Goal: Information Seeking & Learning: Learn about a topic

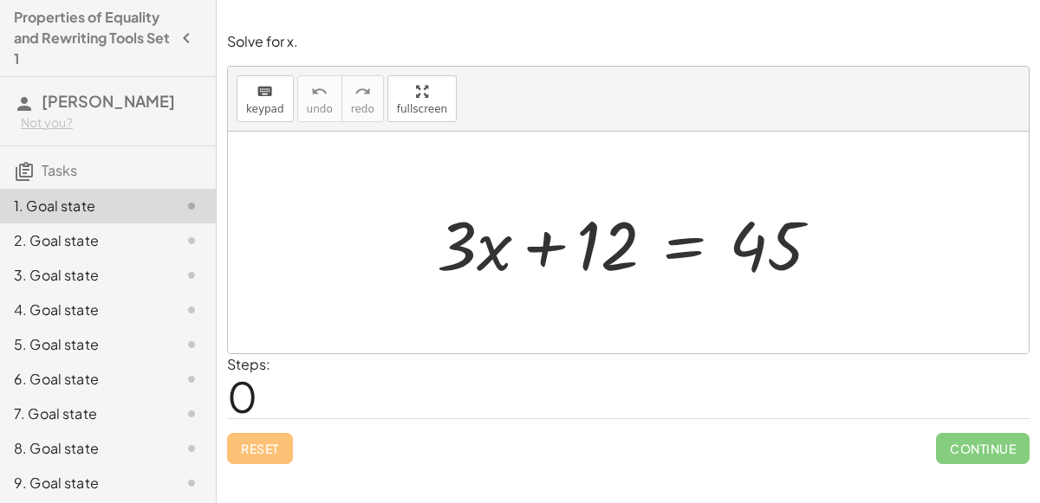
click at [532, 251] on div at bounding box center [635, 242] width 415 height 89
click at [595, 250] on div at bounding box center [635, 242] width 415 height 89
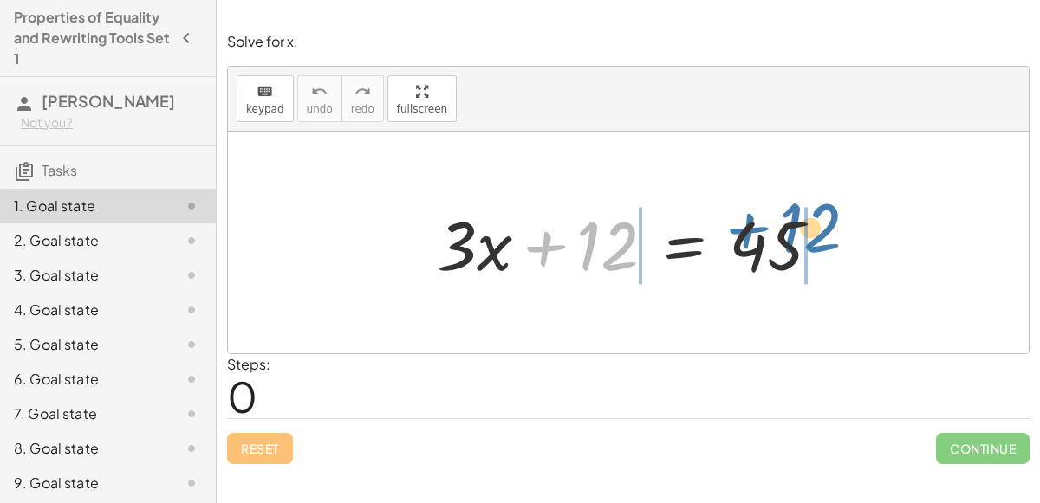
drag, startPoint x: 595, startPoint y: 250, endPoint x: 799, endPoint y: 234, distance: 204.2
click at [799, 234] on div at bounding box center [635, 242] width 415 height 89
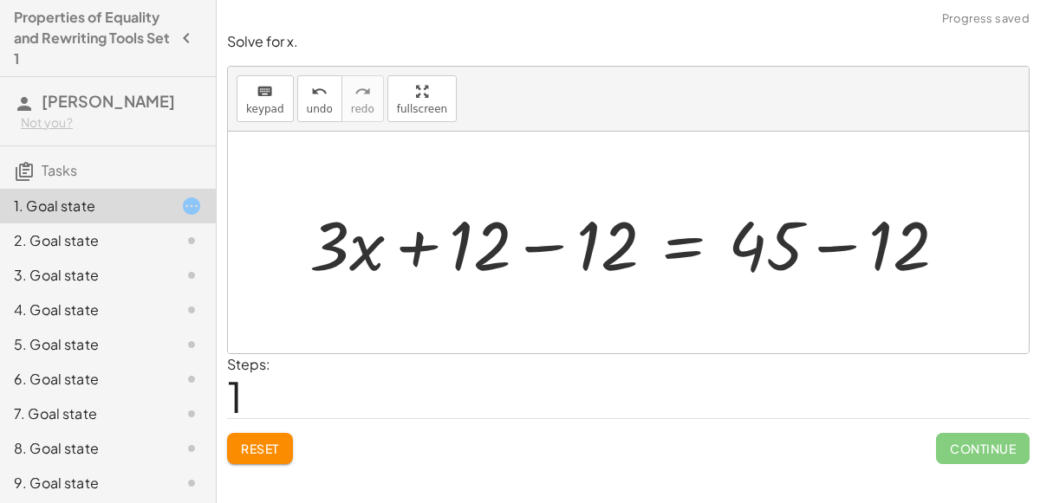
click at [522, 244] on div at bounding box center [635, 242] width 669 height 89
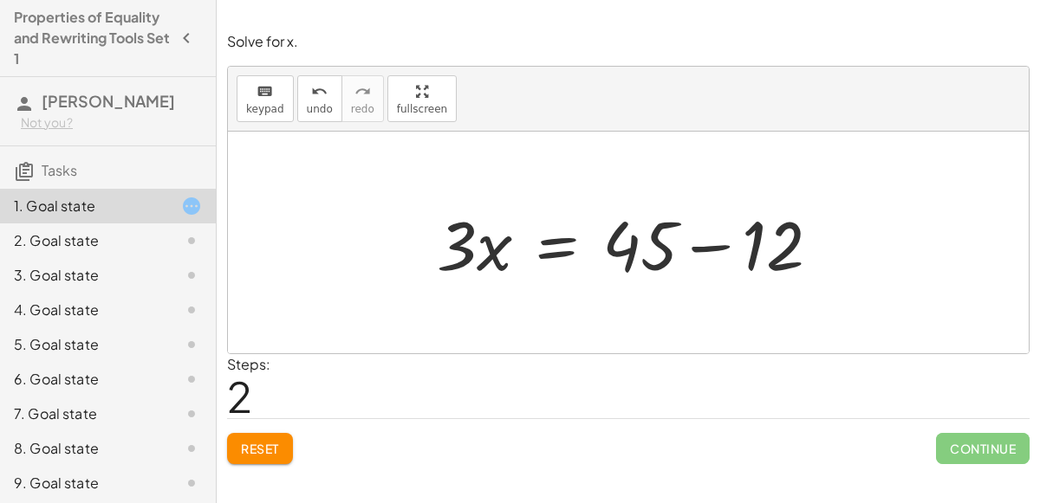
click at [708, 243] on div at bounding box center [635, 242] width 415 height 89
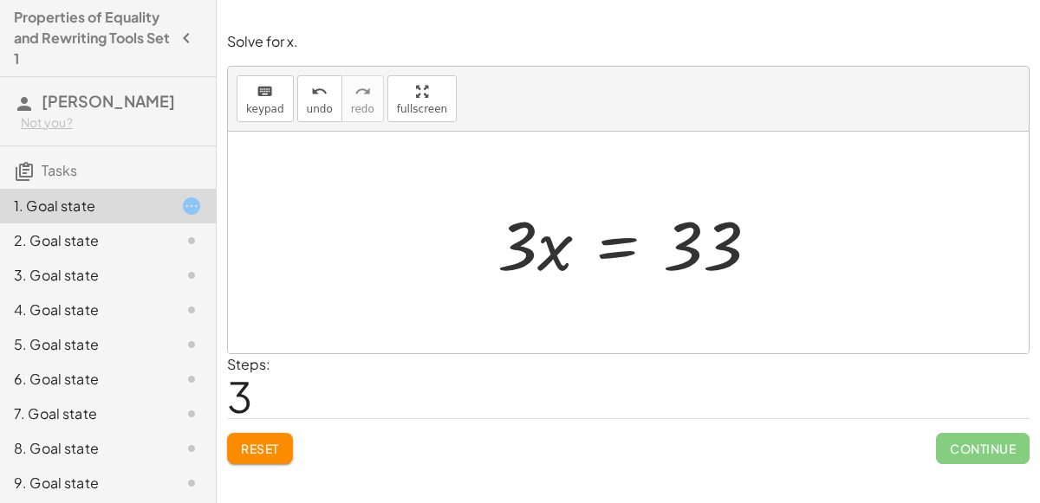
click at [614, 243] on div at bounding box center [635, 242] width 292 height 89
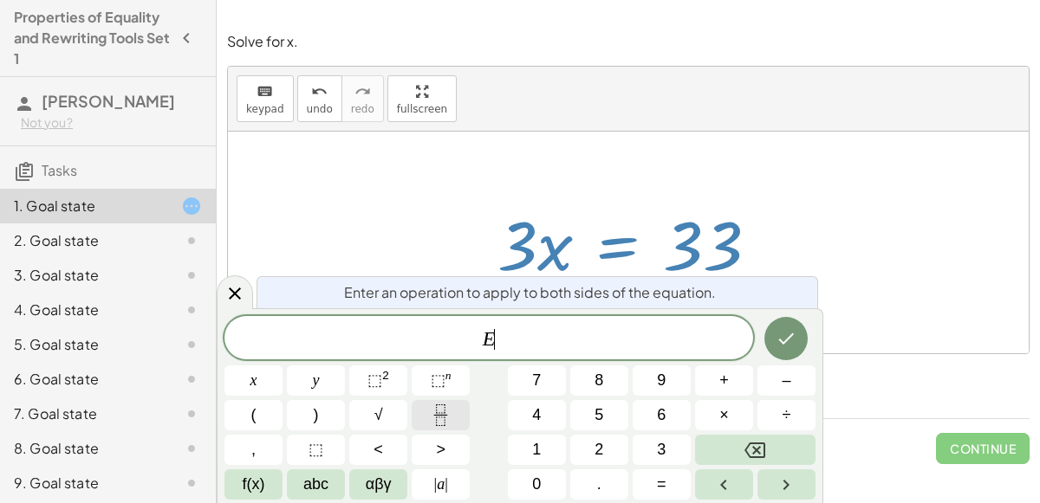
click at [437, 403] on button "Fraction" at bounding box center [440, 415] width 58 height 30
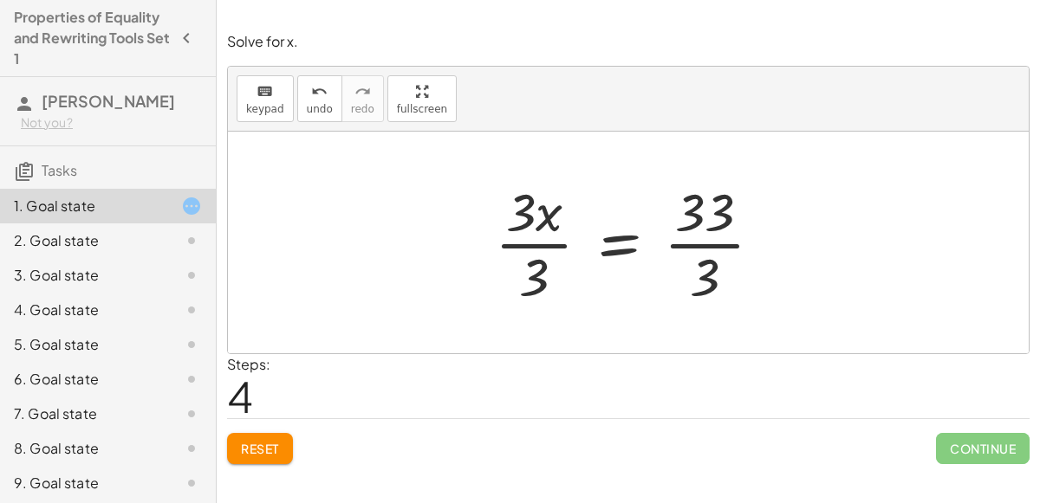
click at [684, 219] on div at bounding box center [635, 242] width 298 height 133
click at [681, 235] on div at bounding box center [635, 242] width 298 height 133
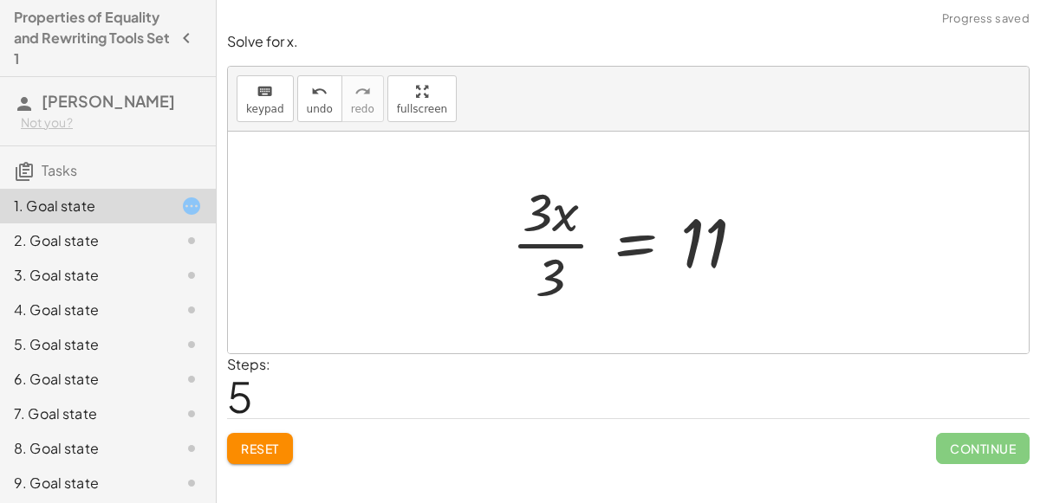
click at [545, 236] on div at bounding box center [634, 242] width 264 height 133
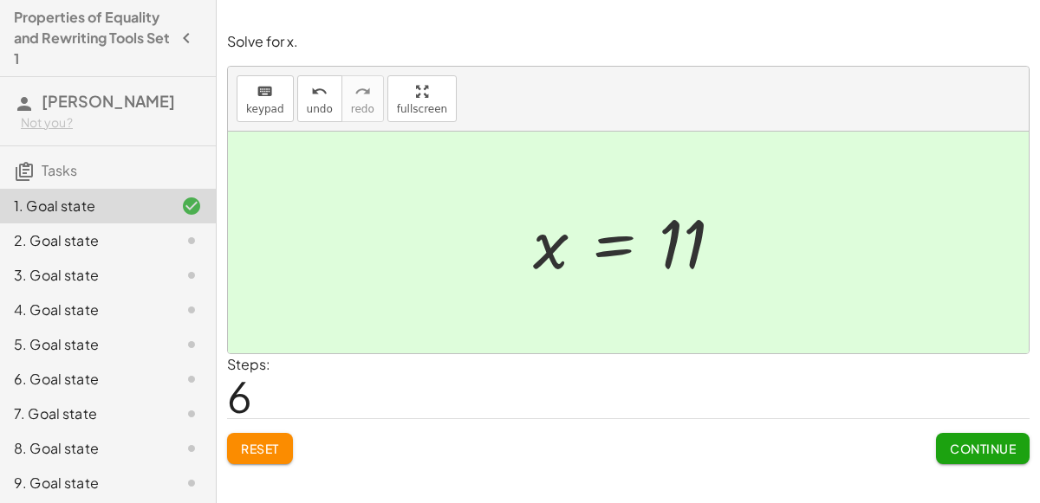
click at [962, 455] on button "Continue" at bounding box center [983, 448] width 94 height 31
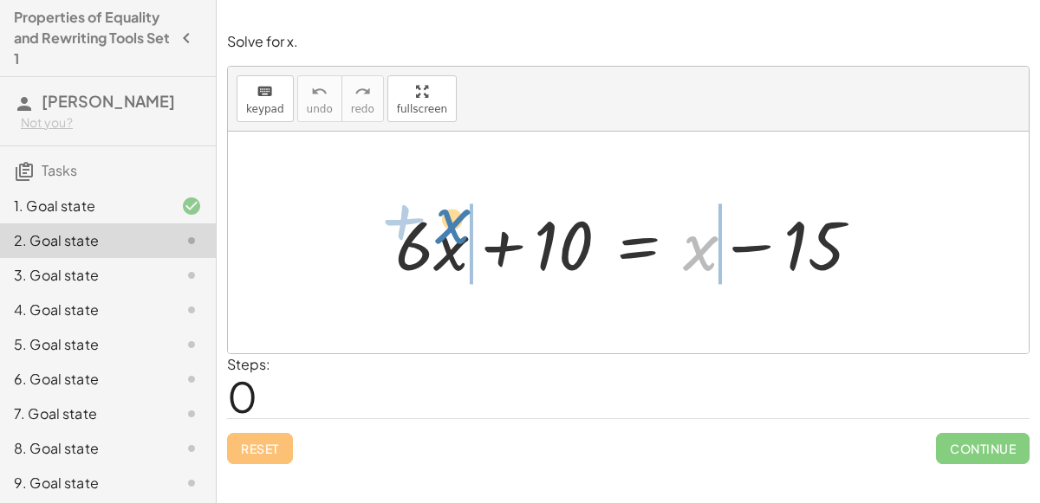
drag, startPoint x: 688, startPoint y: 256, endPoint x: 438, endPoint y: 230, distance: 250.8
click at [438, 230] on div at bounding box center [634, 242] width 496 height 89
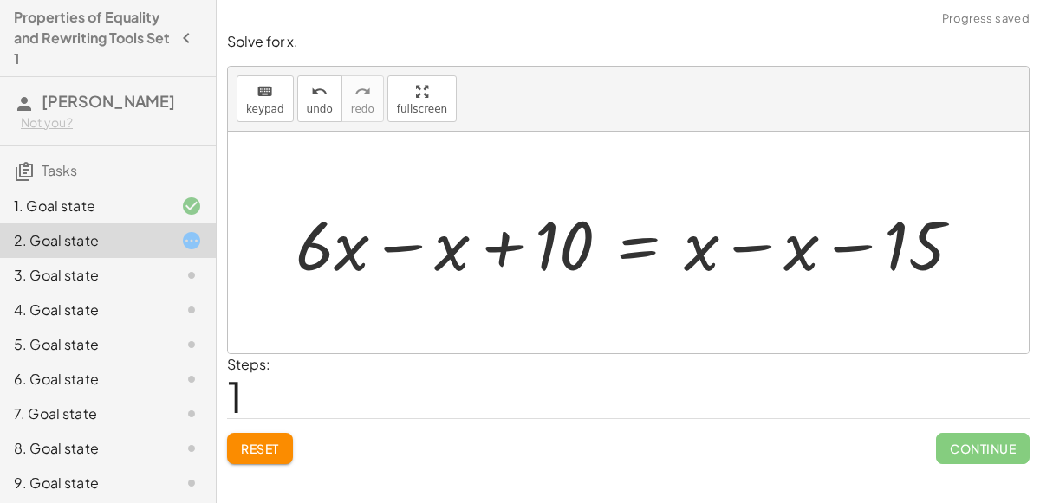
click at [741, 239] on div at bounding box center [635, 242] width 697 height 89
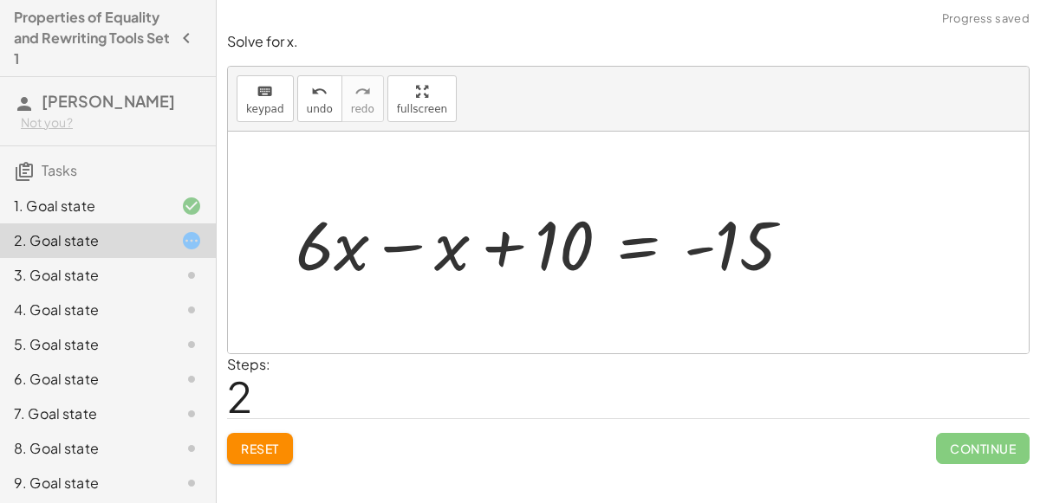
click at [418, 248] on div at bounding box center [551, 242] width 528 height 89
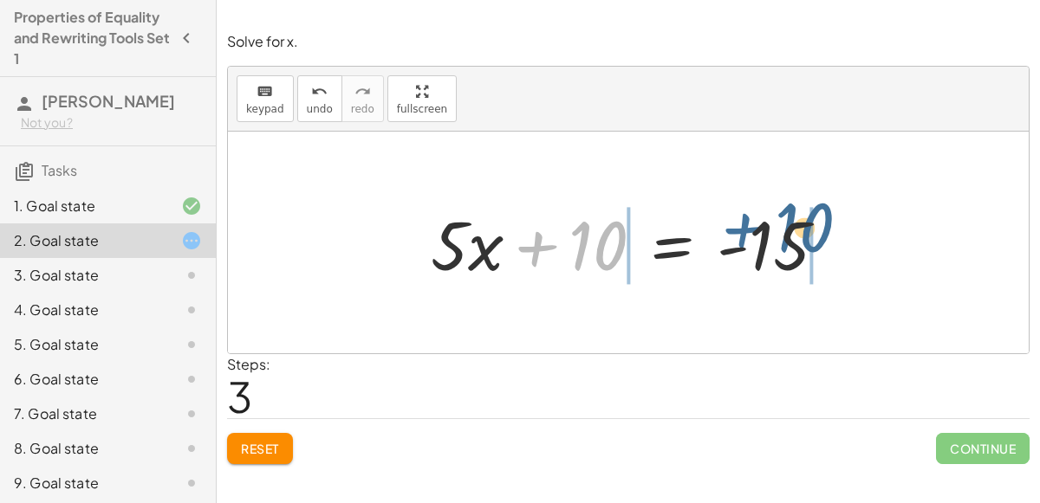
drag, startPoint x: 541, startPoint y: 241, endPoint x: 748, endPoint y: 223, distance: 207.8
click at [748, 223] on div at bounding box center [635, 242] width 427 height 89
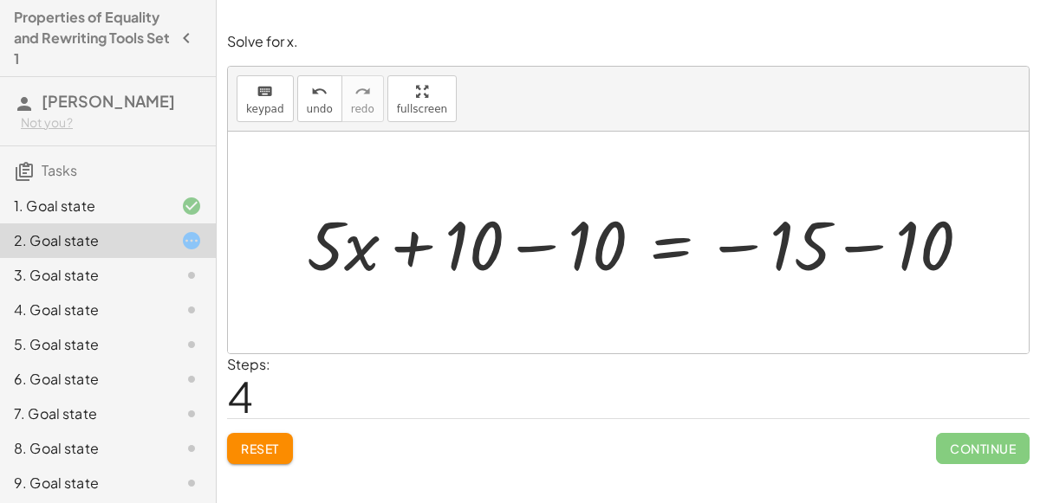
click at [263, 453] on span "Reset" at bounding box center [260, 449] width 38 height 16
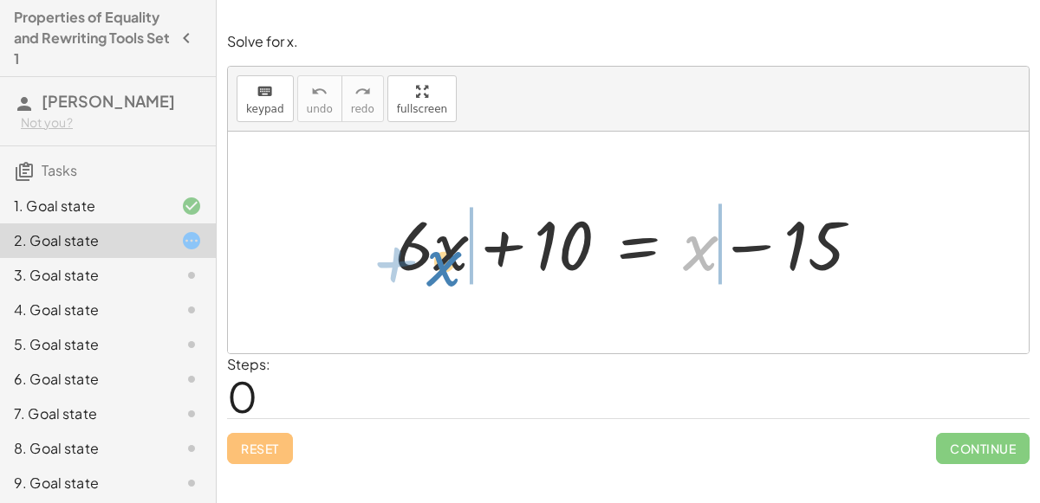
drag, startPoint x: 688, startPoint y: 254, endPoint x: 436, endPoint y: 269, distance: 252.5
click at [436, 269] on div at bounding box center [634, 242] width 496 height 89
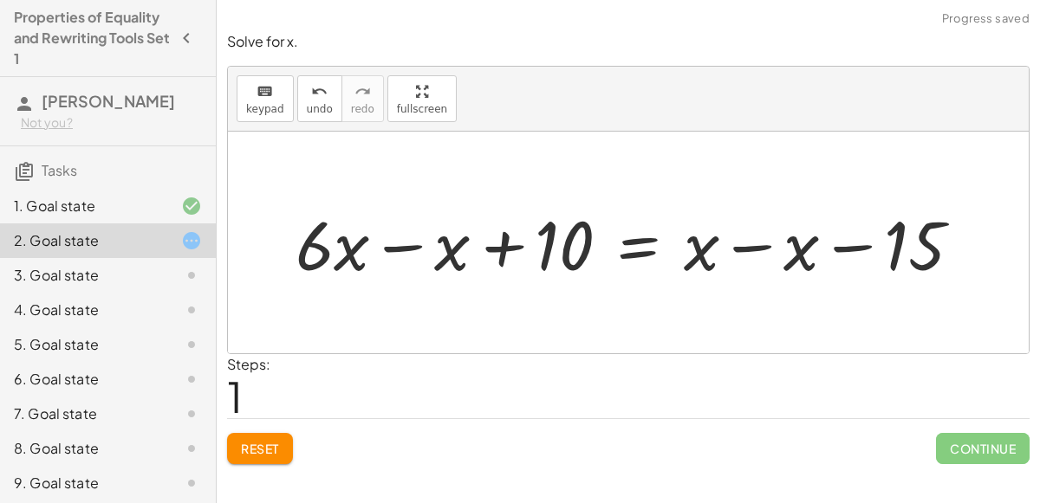
click at [861, 244] on div at bounding box center [635, 242] width 697 height 89
click at [749, 255] on div at bounding box center [635, 242] width 697 height 89
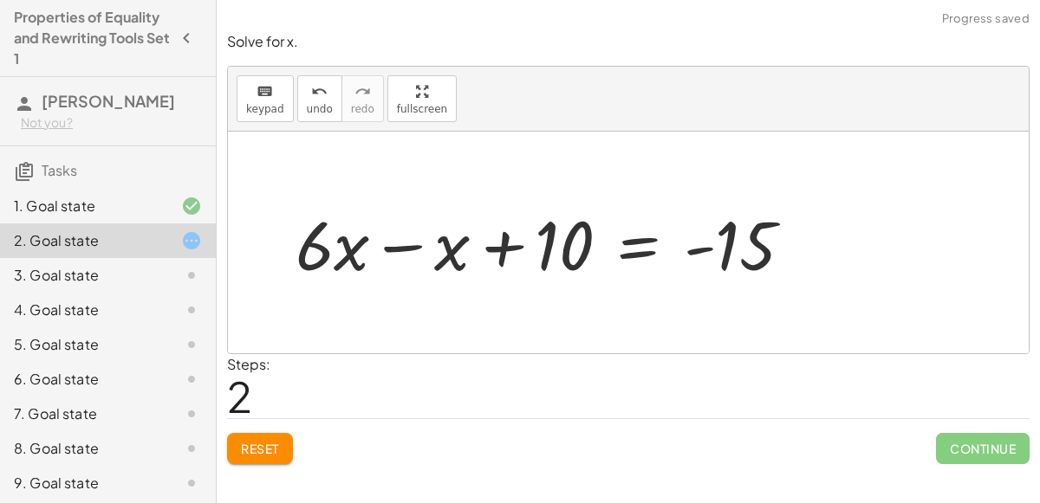
click at [401, 243] on div at bounding box center [551, 242] width 528 height 89
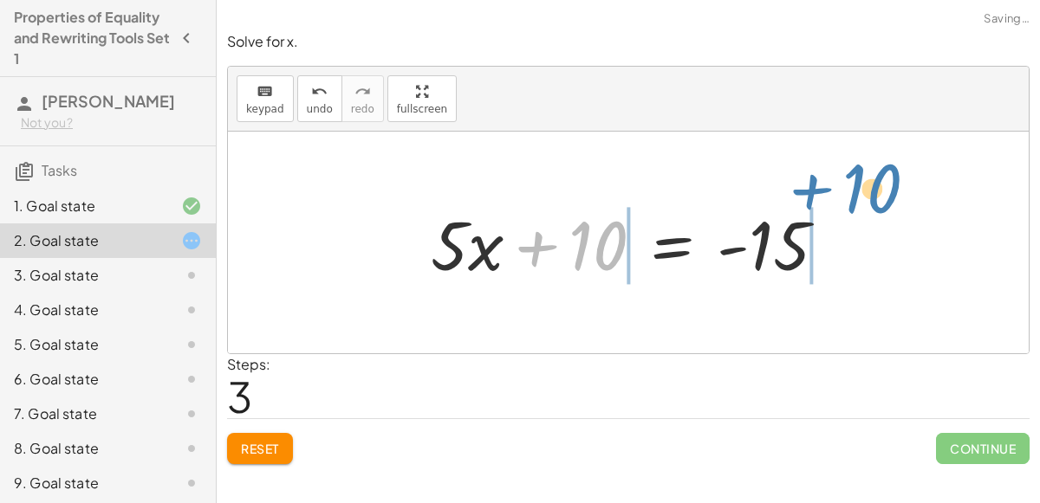
drag, startPoint x: 533, startPoint y: 242, endPoint x: 806, endPoint y: 184, distance: 279.0
click at [806, 184] on div "+ · 6 · x + 10 = + x − 15 + · 6 · x − x + 10 = + x − x − 15 + · 6 · x − x + 10 …" at bounding box center [628, 243] width 800 height 222
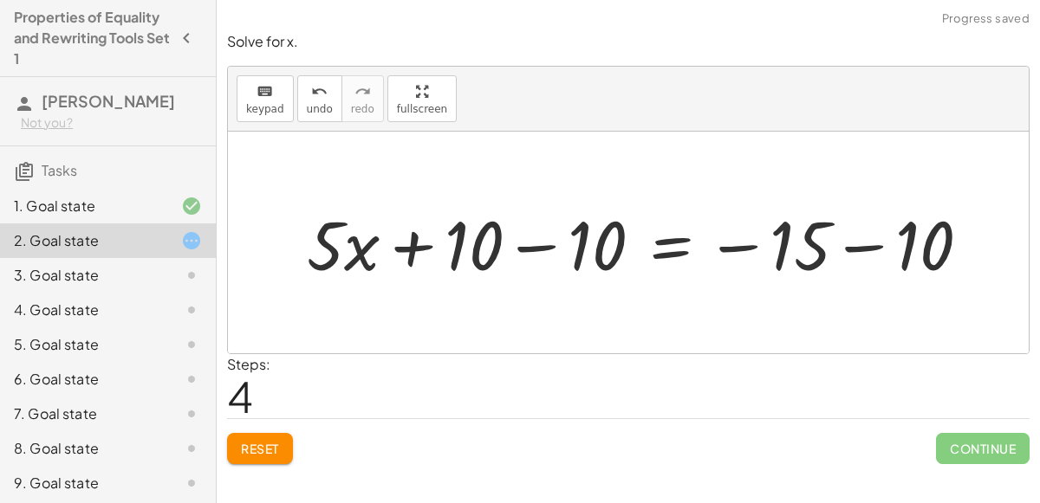
click at [566, 238] on div at bounding box center [645, 242] width 695 height 89
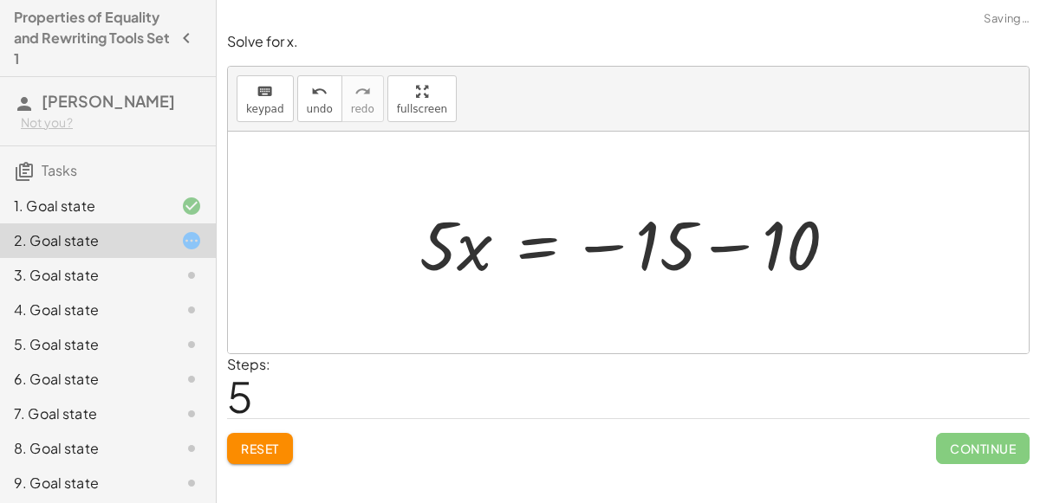
click at [629, 256] on div at bounding box center [635, 242] width 448 height 89
click at [599, 242] on div at bounding box center [635, 242] width 448 height 89
click at [599, 244] on div at bounding box center [635, 242] width 448 height 89
click at [735, 249] on div at bounding box center [635, 242] width 448 height 89
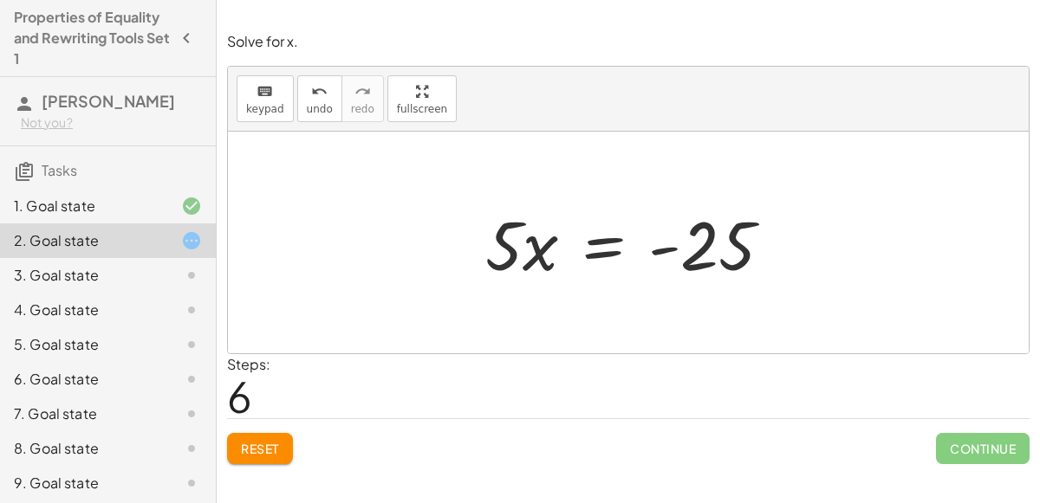
click at [586, 243] on div at bounding box center [635, 242] width 318 height 89
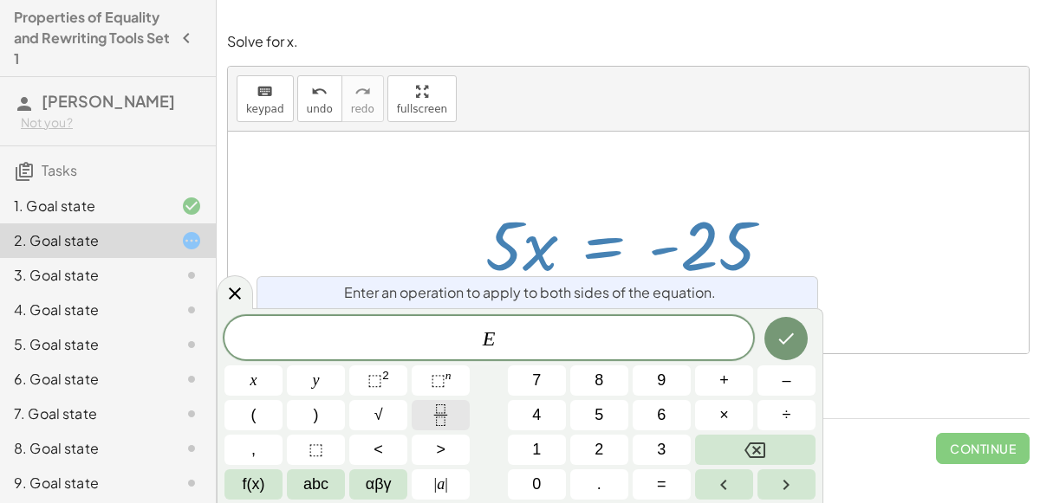
click at [432, 416] on icon "Fraction" at bounding box center [441, 416] width 22 height 22
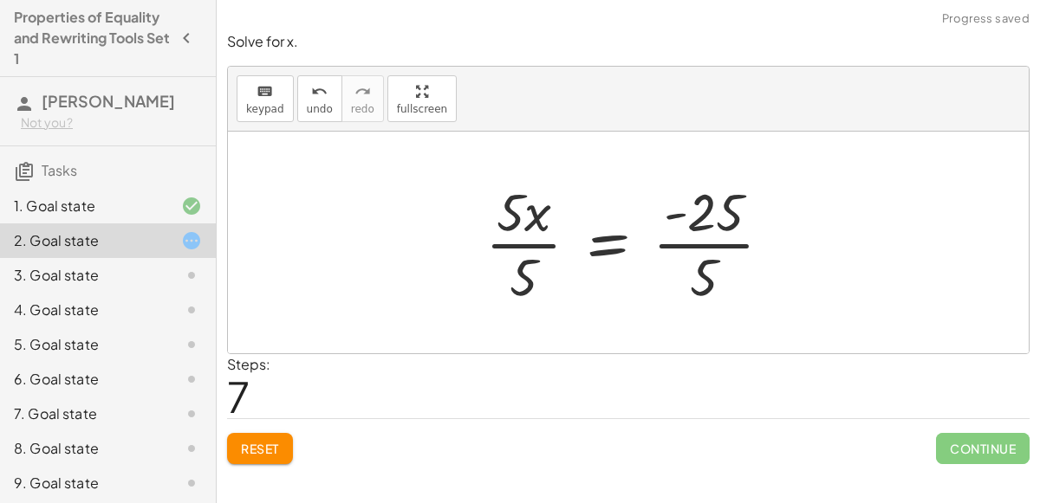
click at [538, 243] on div at bounding box center [635, 242] width 318 height 133
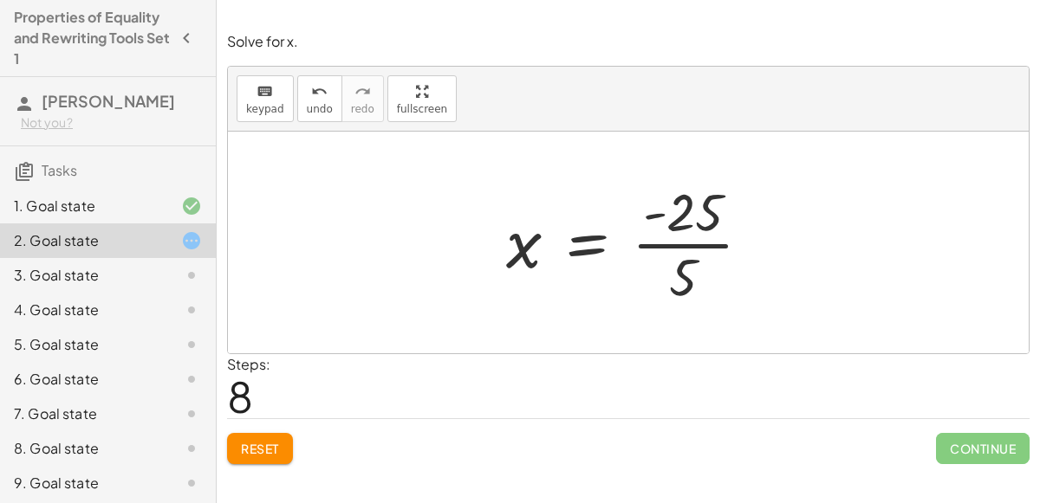
click at [690, 238] on div at bounding box center [635, 242] width 276 height 133
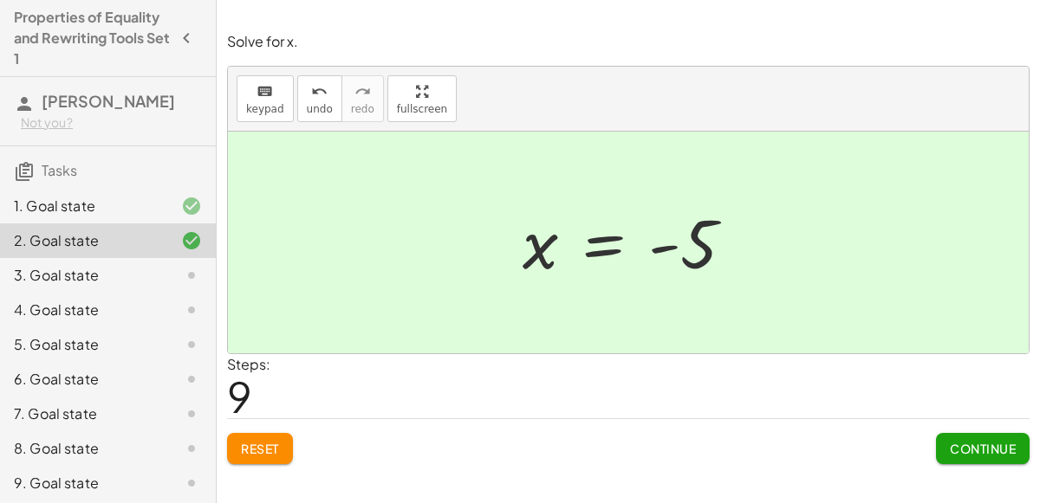
click at [974, 433] on button "Continue" at bounding box center [983, 448] width 94 height 31
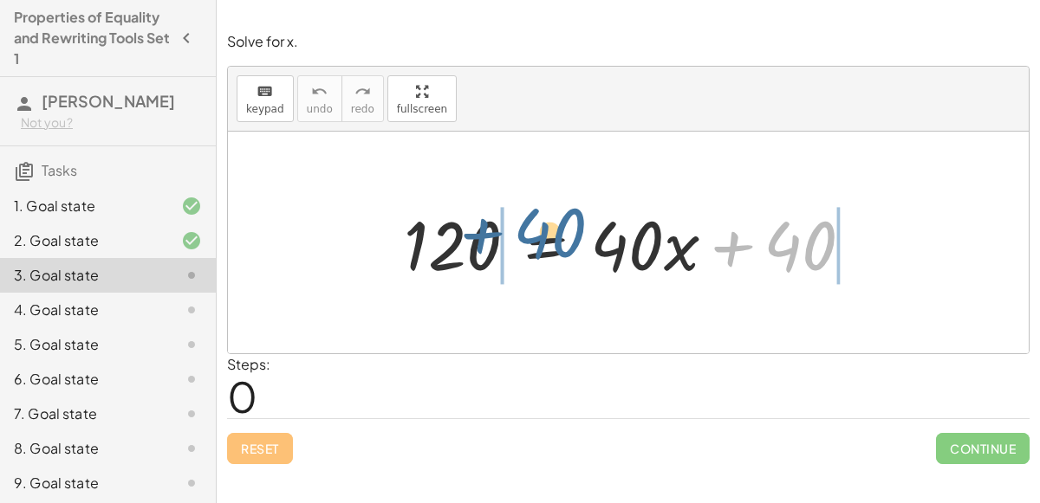
drag, startPoint x: 793, startPoint y: 243, endPoint x: 526, endPoint y: 236, distance: 266.9
click at [526, 236] on div at bounding box center [635, 242] width 480 height 89
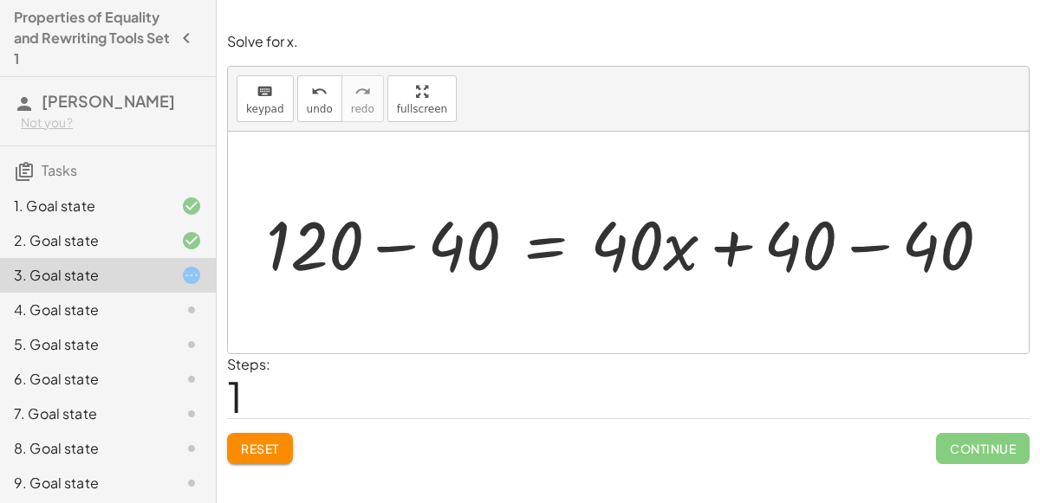
click at [868, 244] on div at bounding box center [634, 242] width 755 height 89
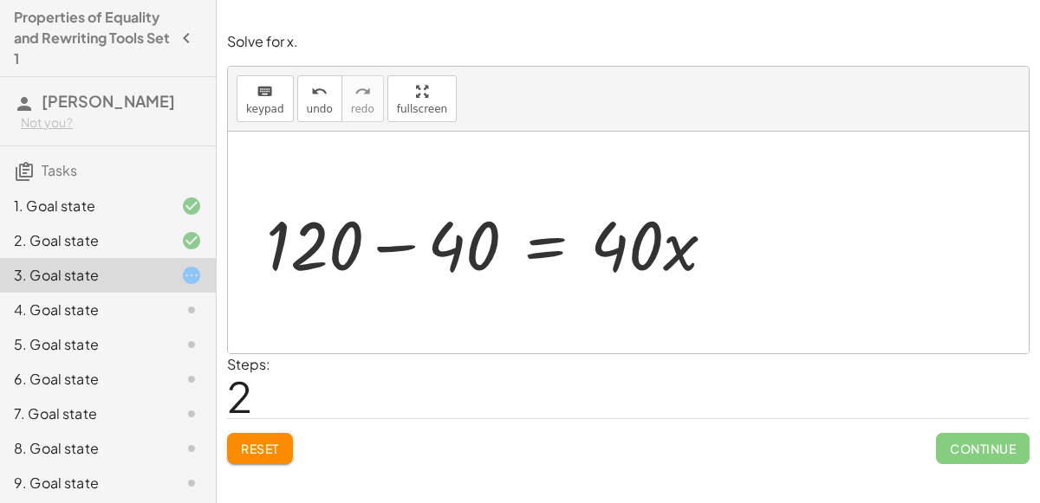
click at [421, 243] on div at bounding box center [497, 242] width 480 height 89
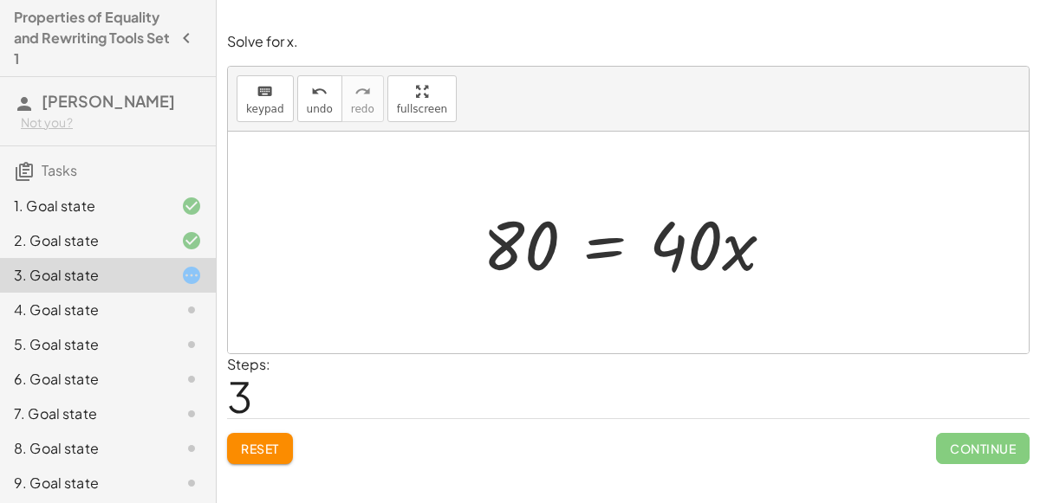
click at [696, 253] on div at bounding box center [635, 242] width 322 height 89
click at [611, 248] on div at bounding box center [635, 242] width 322 height 89
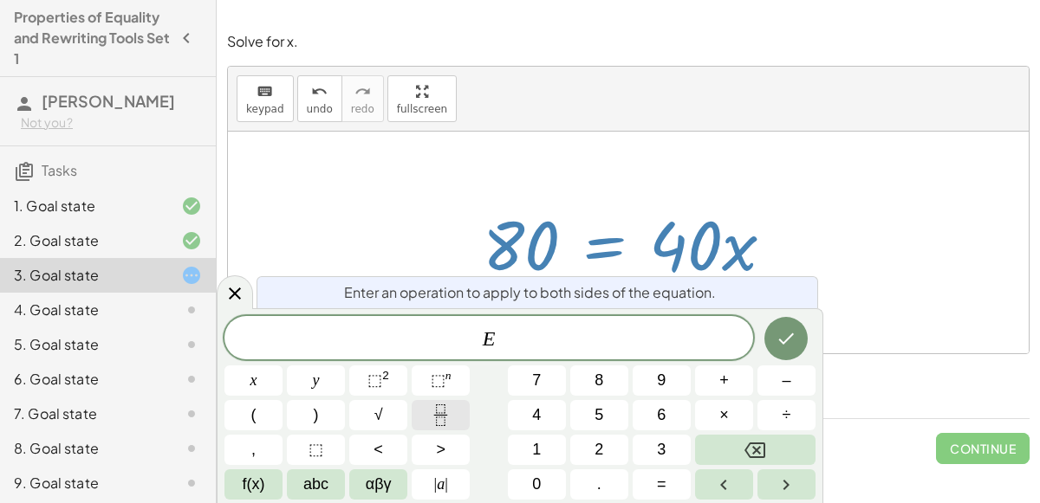
click at [450, 408] on icon "Fraction" at bounding box center [441, 416] width 22 height 22
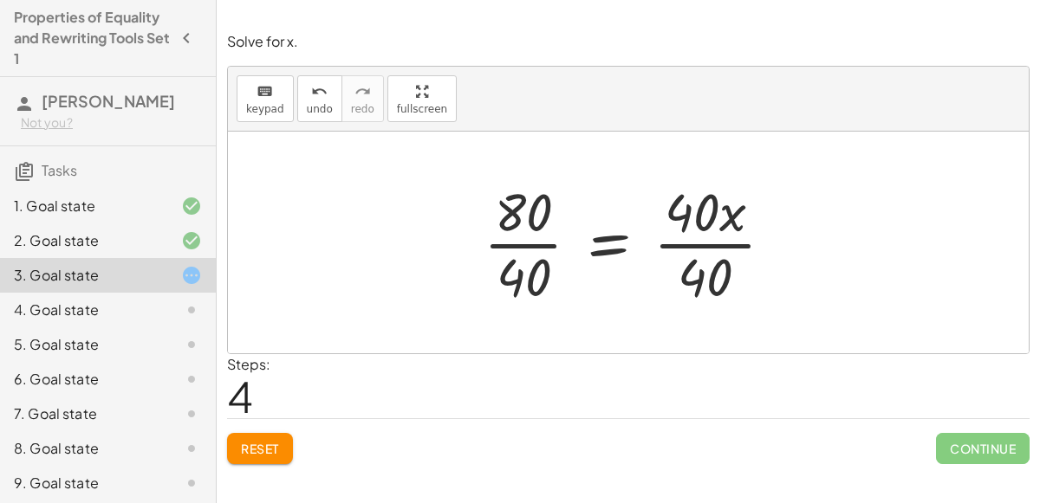
click at [527, 230] on div at bounding box center [635, 242] width 321 height 133
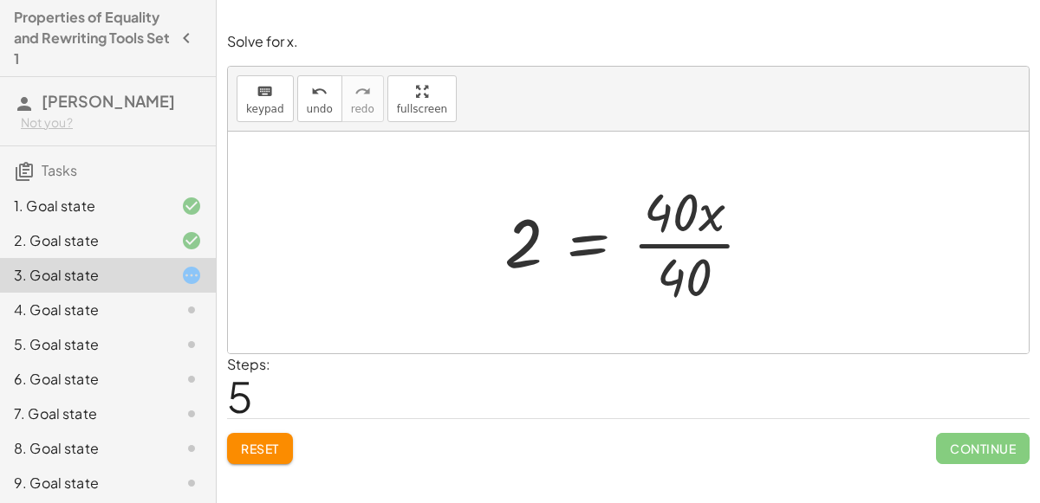
click at [698, 240] on div at bounding box center [636, 242] width 280 height 133
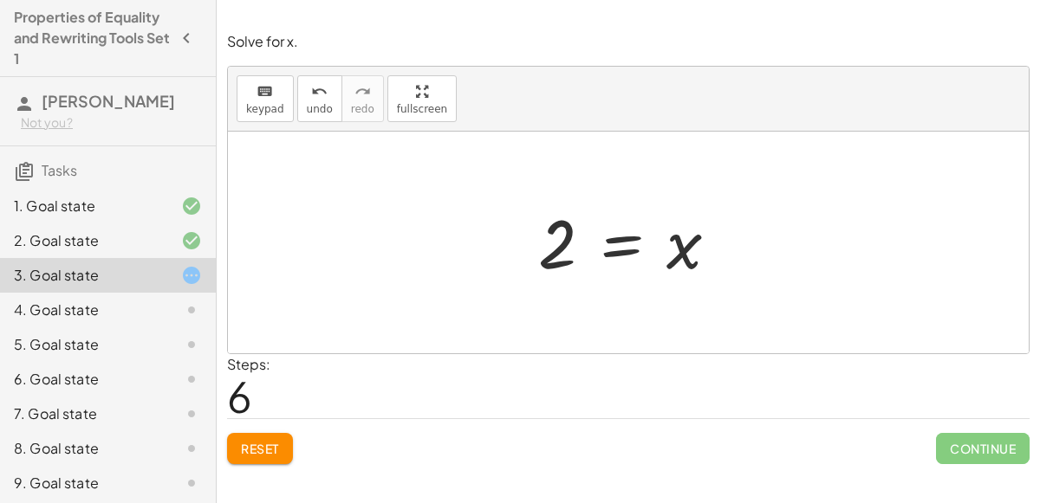
click at [675, 242] on div at bounding box center [634, 243] width 211 height 86
click at [604, 237] on div at bounding box center [634, 243] width 211 height 86
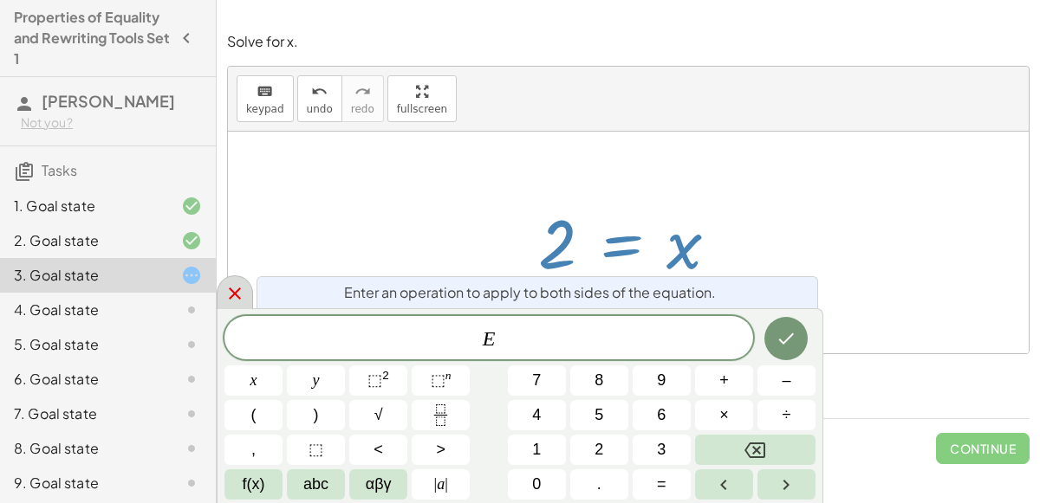
click at [239, 290] on icon at bounding box center [234, 293] width 21 height 21
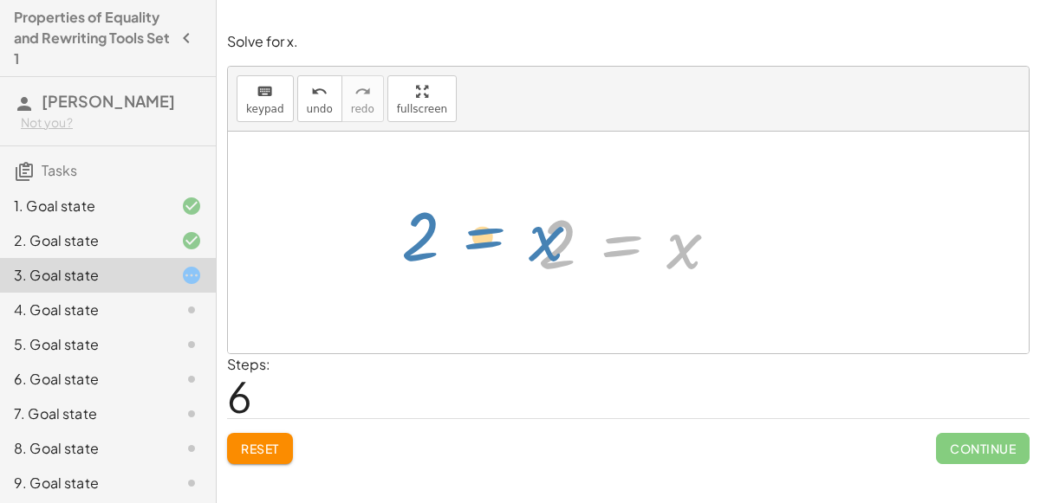
drag, startPoint x: 664, startPoint y: 247, endPoint x: 528, endPoint y: 239, distance: 136.2
click at [529, 239] on div at bounding box center [634, 243] width 211 height 86
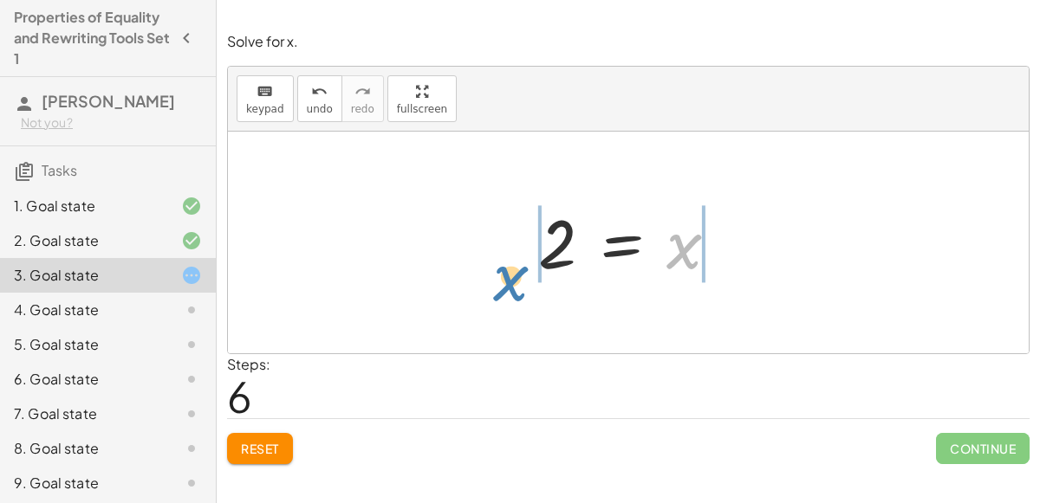
drag, startPoint x: 691, startPoint y: 252, endPoint x: 518, endPoint y: 283, distance: 176.0
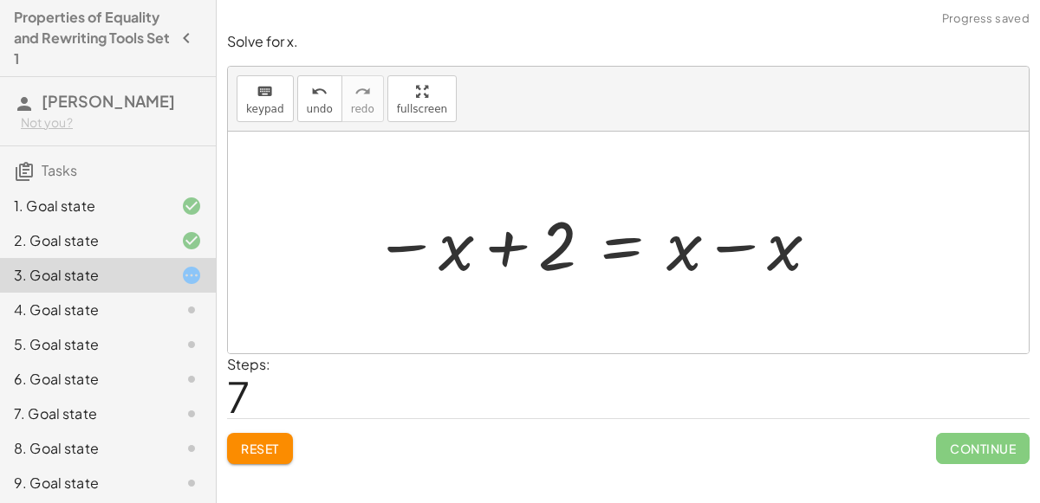
click at [746, 243] on div at bounding box center [597, 242] width 465 height 89
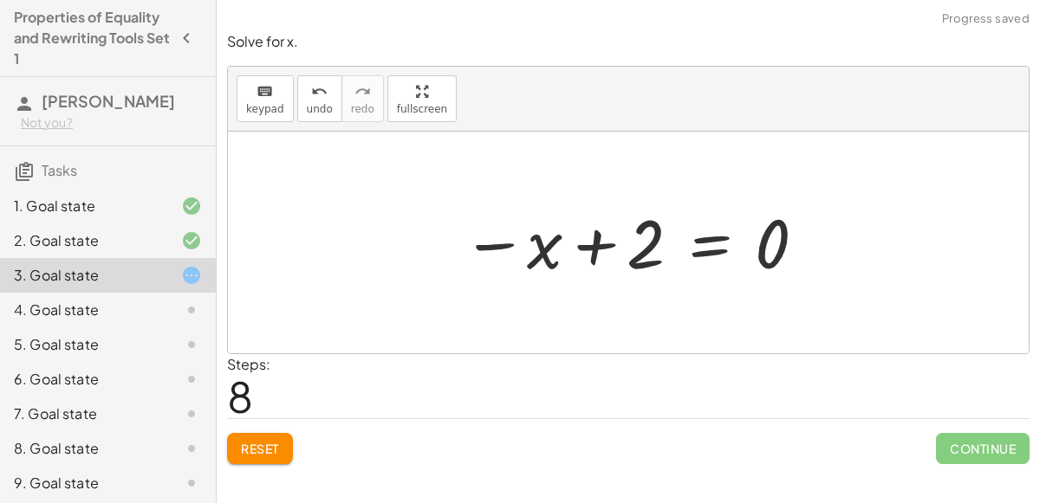
click at [586, 244] on div at bounding box center [635, 243] width 364 height 86
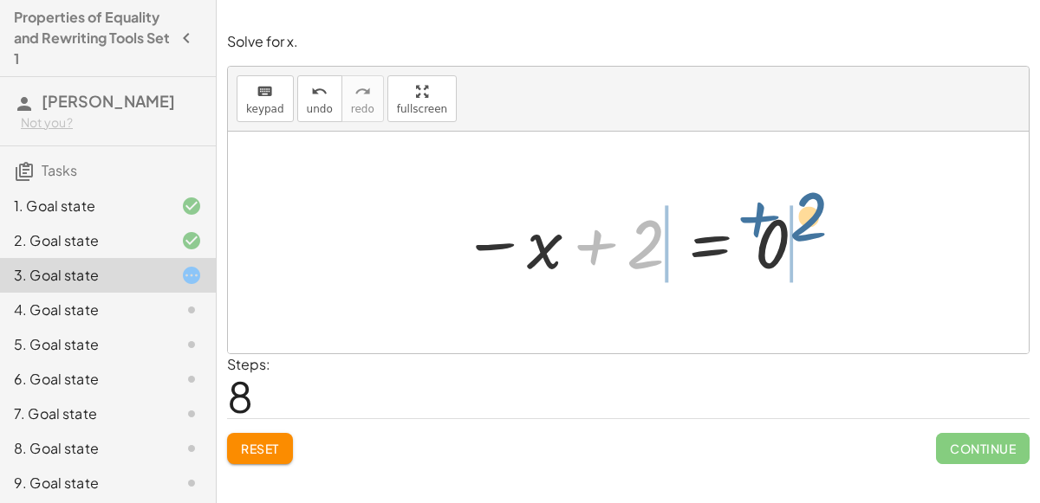
drag, startPoint x: 586, startPoint y: 244, endPoint x: 747, endPoint y: 219, distance: 163.1
click at [747, 219] on div at bounding box center [635, 243] width 364 height 86
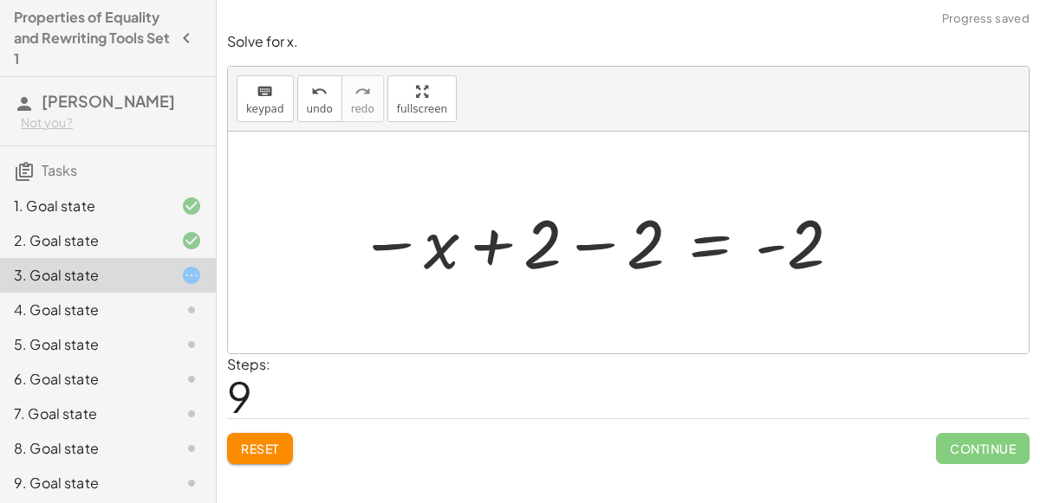
click at [593, 235] on div at bounding box center [601, 243] width 502 height 86
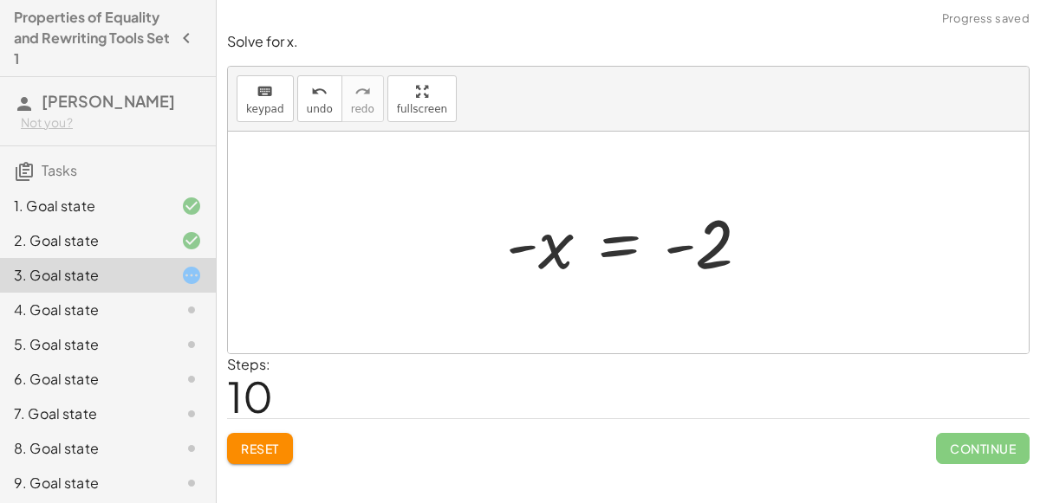
click at [700, 249] on div at bounding box center [634, 243] width 275 height 86
click at [666, 240] on div at bounding box center [634, 243] width 275 height 86
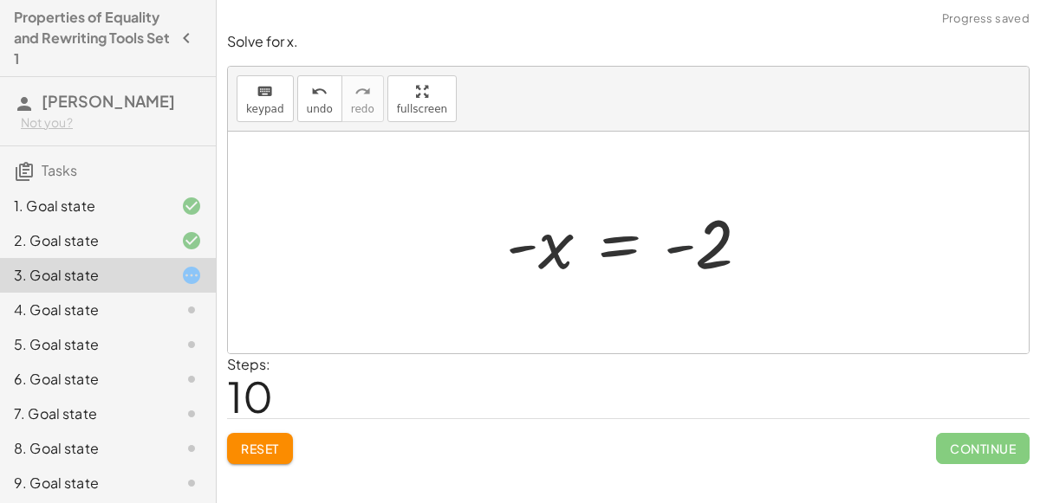
click at [666, 240] on div at bounding box center [634, 243] width 275 height 86
click at [530, 252] on div at bounding box center [634, 243] width 275 height 86
drag, startPoint x: 530, startPoint y: 252, endPoint x: 610, endPoint y: 235, distance: 81.6
click at [610, 235] on div at bounding box center [634, 243] width 275 height 86
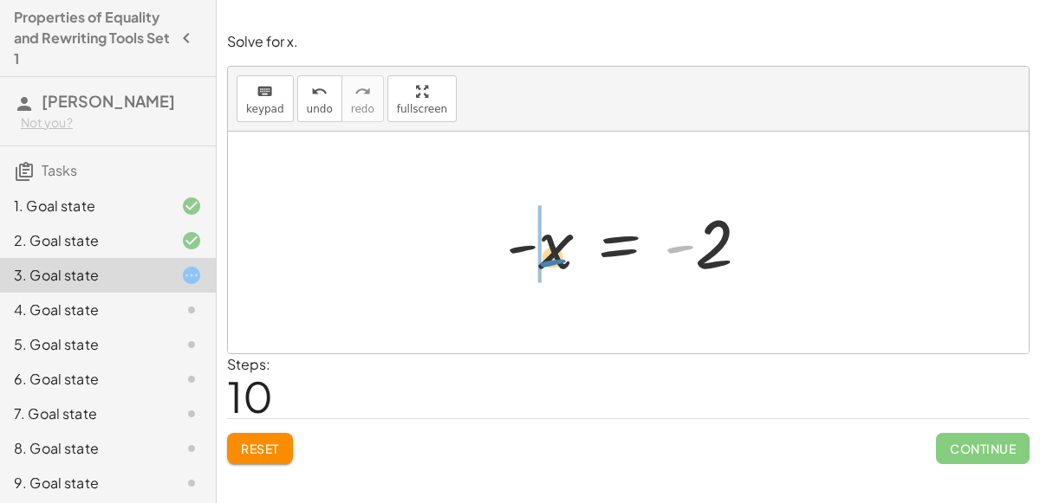
drag, startPoint x: 677, startPoint y: 244, endPoint x: 552, endPoint y: 254, distance: 125.1
click at [552, 254] on div at bounding box center [634, 243] width 275 height 86
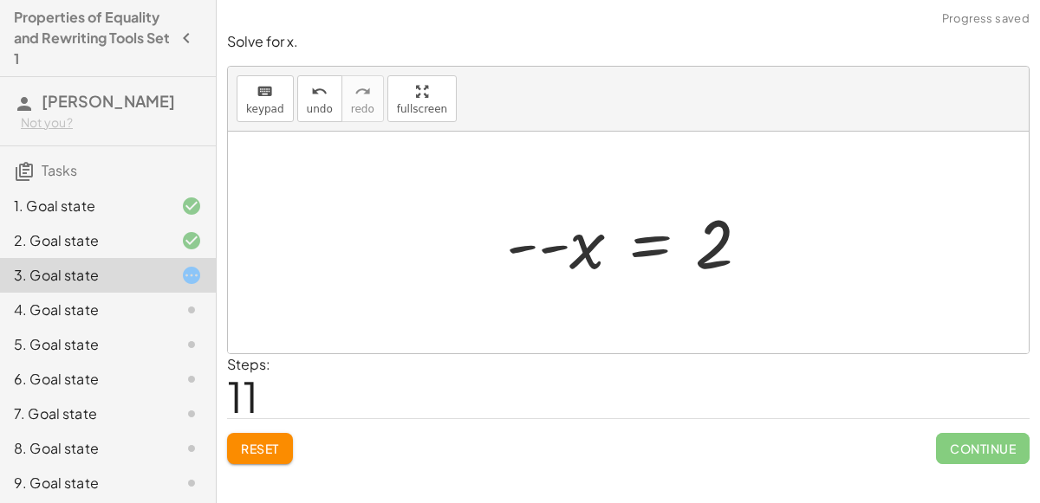
click at [539, 249] on div at bounding box center [634, 243] width 275 height 86
click at [539, 249] on div at bounding box center [628, 243] width 800 height 222
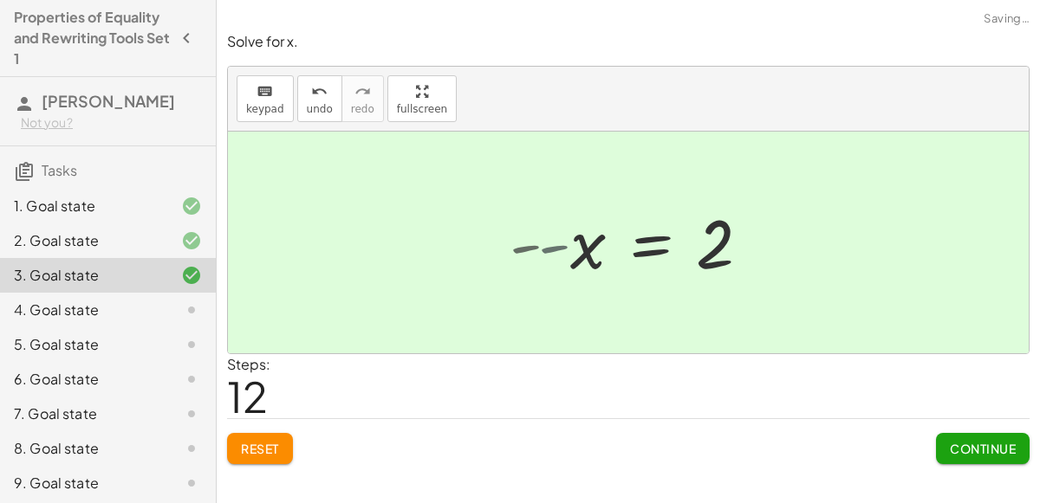
click at [539, 249] on div at bounding box center [628, 243] width 800 height 222
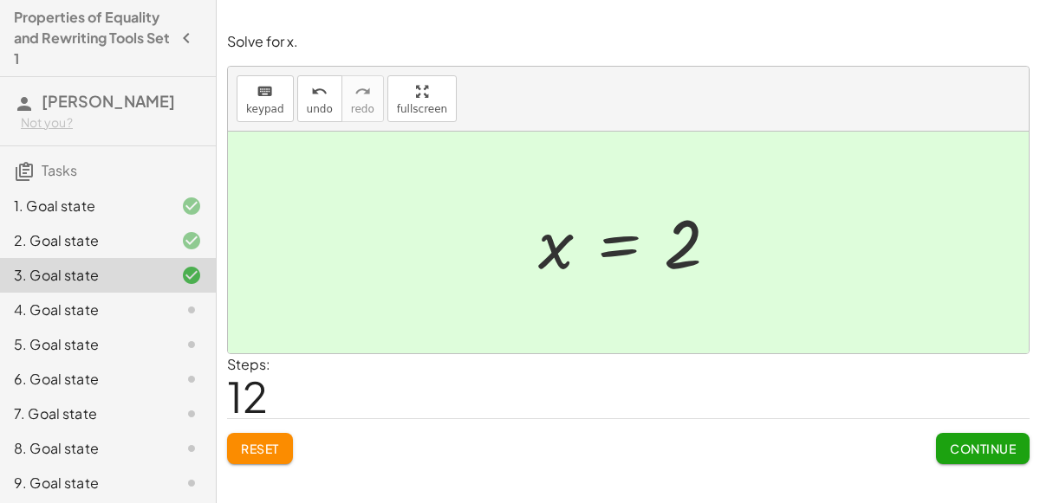
click at [962, 441] on span "Continue" at bounding box center [982, 449] width 66 height 16
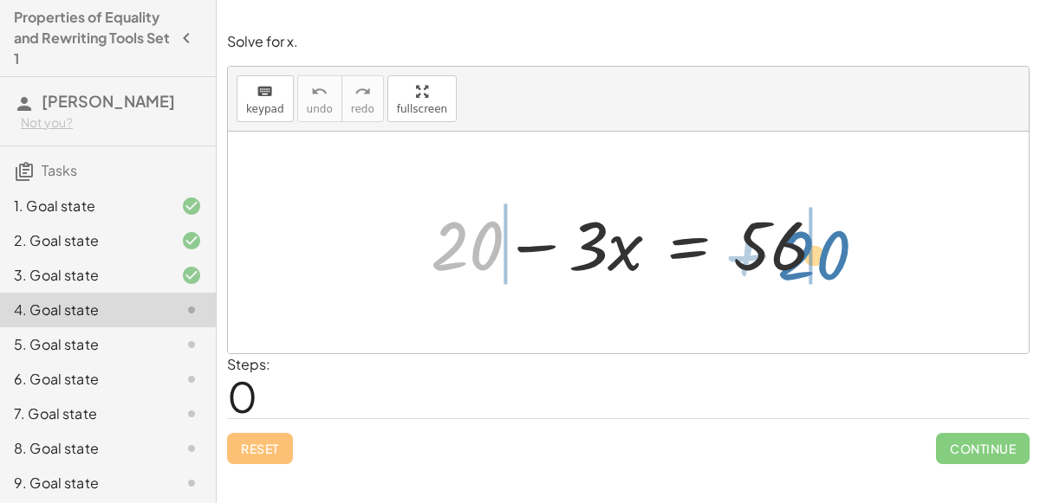
drag, startPoint x: 458, startPoint y: 241, endPoint x: 803, endPoint y: 249, distance: 344.9
click at [803, 249] on div at bounding box center [635, 242] width 426 height 89
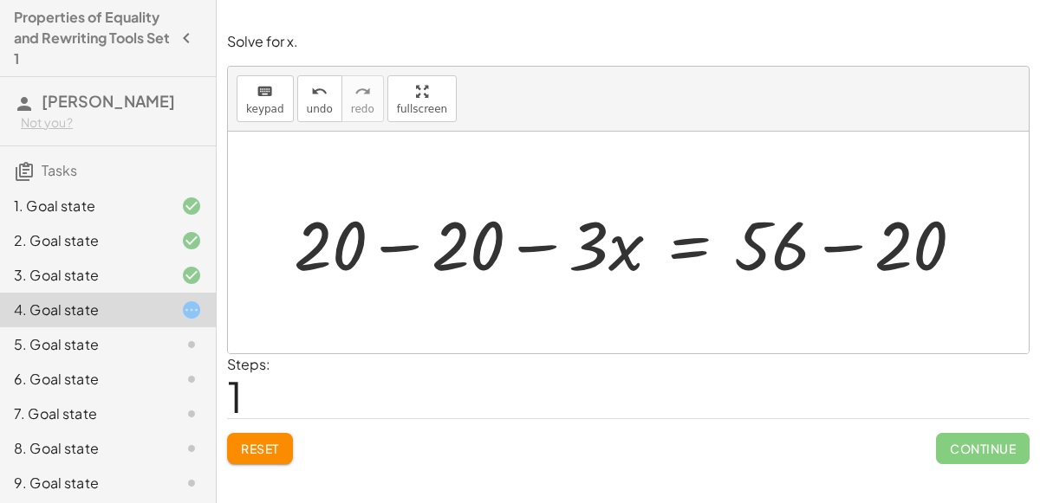
click at [405, 243] on div at bounding box center [635, 242] width 701 height 89
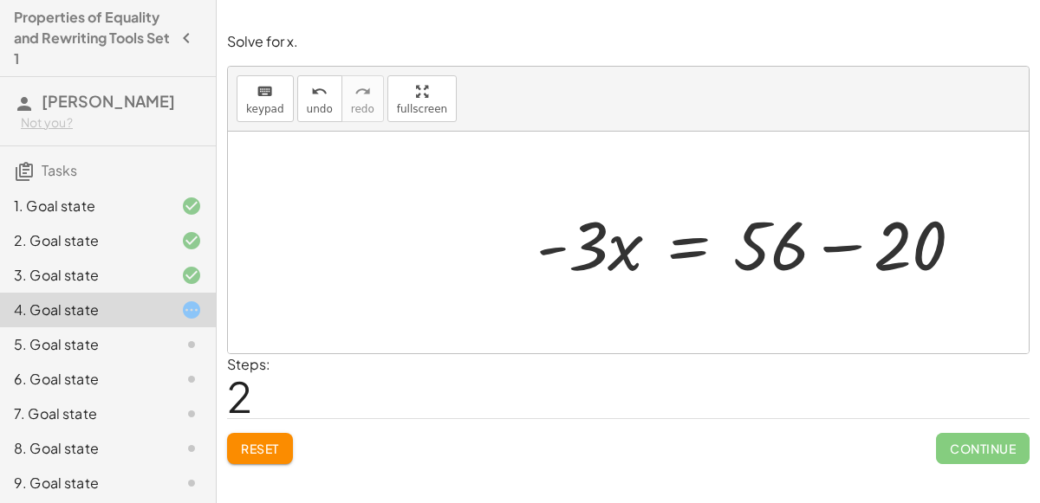
click at [829, 246] on div at bounding box center [756, 242] width 457 height 89
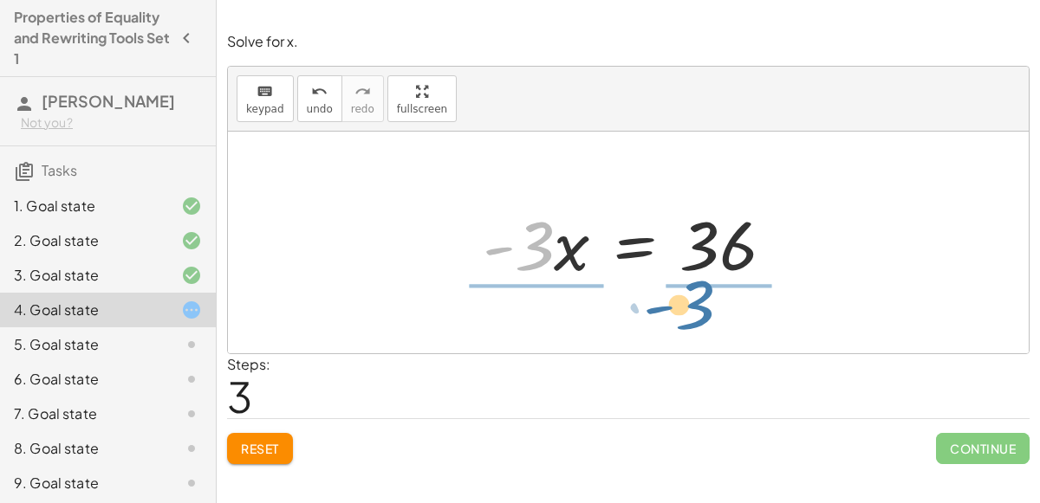
drag, startPoint x: 547, startPoint y: 256, endPoint x: 710, endPoint y: 314, distance: 172.9
click at [710, 314] on div "+ 20 − · 3 · x = 56 + 20 − 20 − · 3 · x = + 56 − 20 + 0 − · 3 · x = + 56 − 20 ·…" at bounding box center [628, 243] width 800 height 222
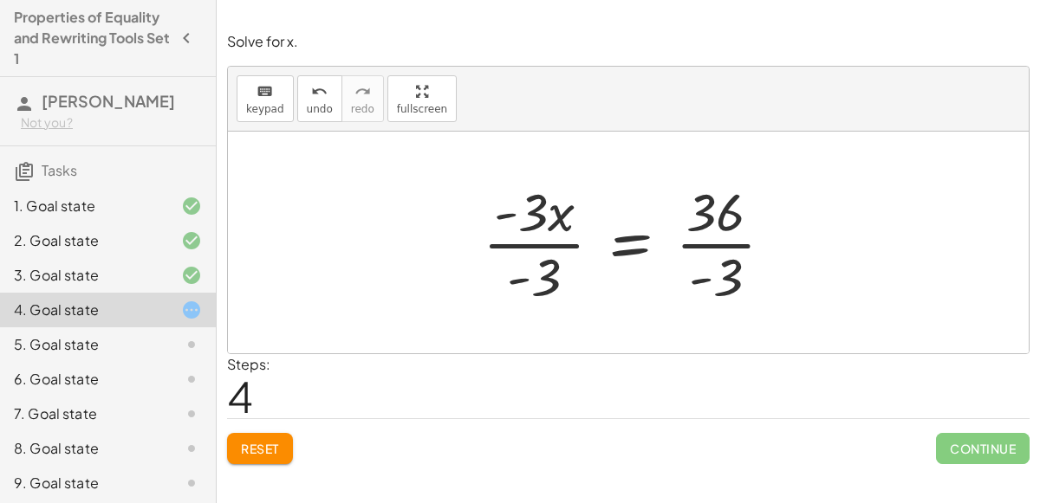
click at [561, 246] on div at bounding box center [634, 242] width 321 height 133
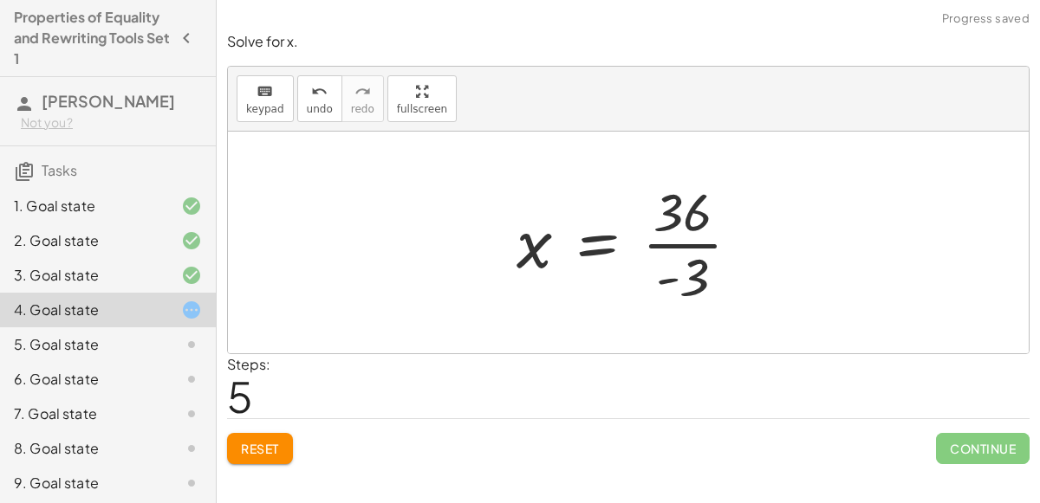
click at [697, 238] on div at bounding box center [635, 242] width 255 height 133
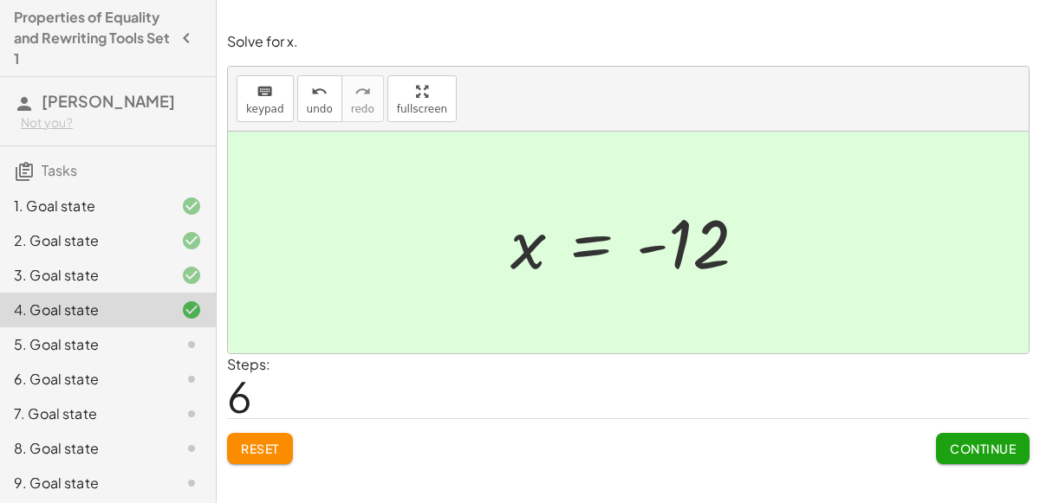
click at [971, 454] on button "Continue" at bounding box center [983, 448] width 94 height 31
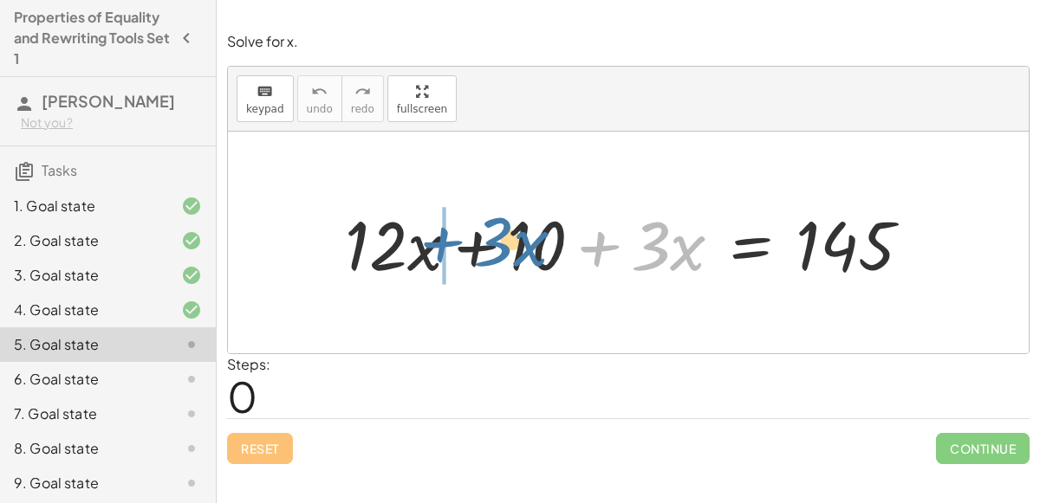
drag, startPoint x: 618, startPoint y: 262, endPoint x: 460, endPoint y: 257, distance: 157.7
click at [460, 257] on div at bounding box center [635, 242] width 598 height 89
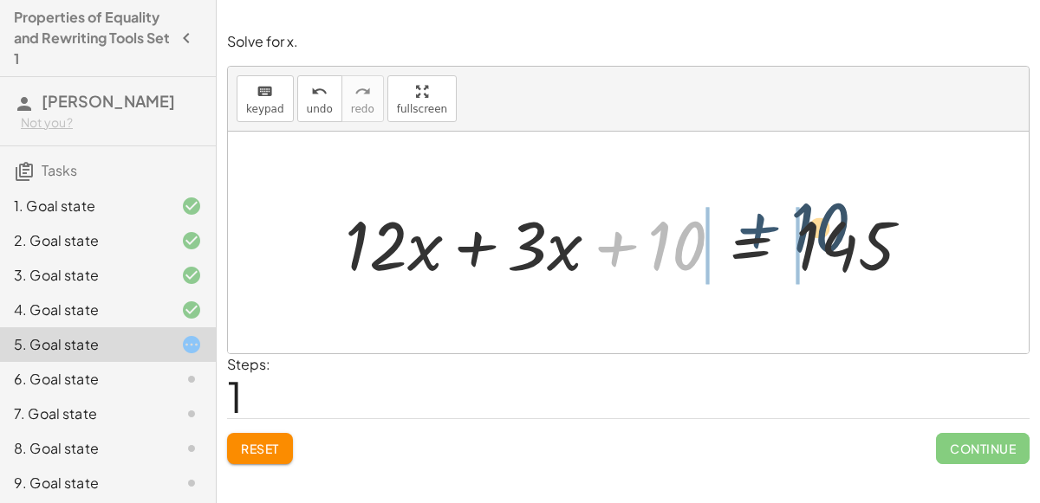
drag, startPoint x: 615, startPoint y: 248, endPoint x: 761, endPoint y: 230, distance: 146.7
click at [761, 230] on div at bounding box center [635, 242] width 598 height 89
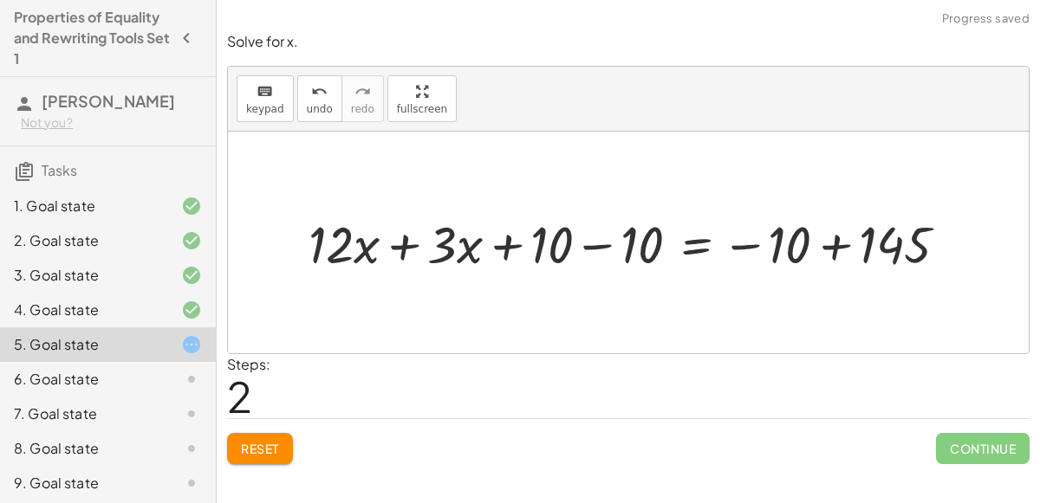
click at [822, 237] on div at bounding box center [635, 243] width 670 height 68
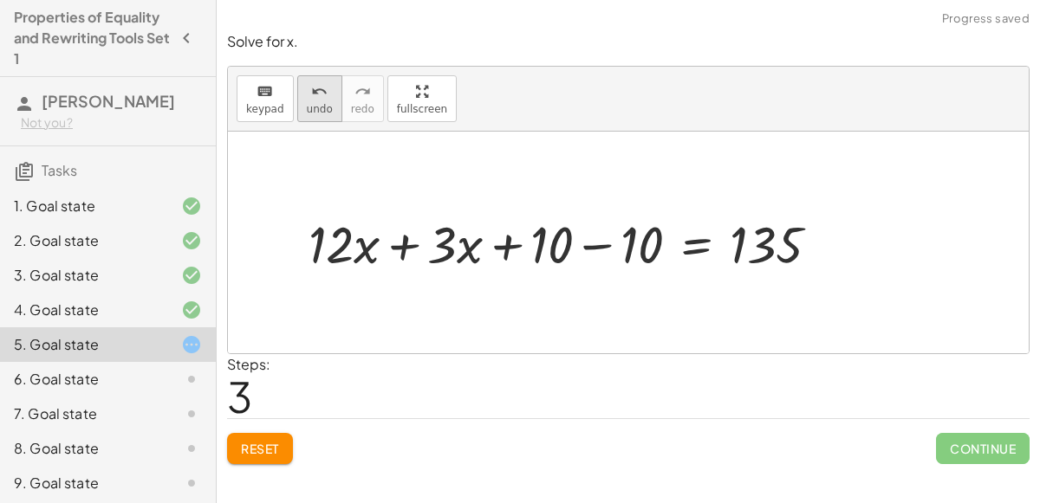
click at [307, 104] on span "undo" at bounding box center [320, 109] width 26 height 12
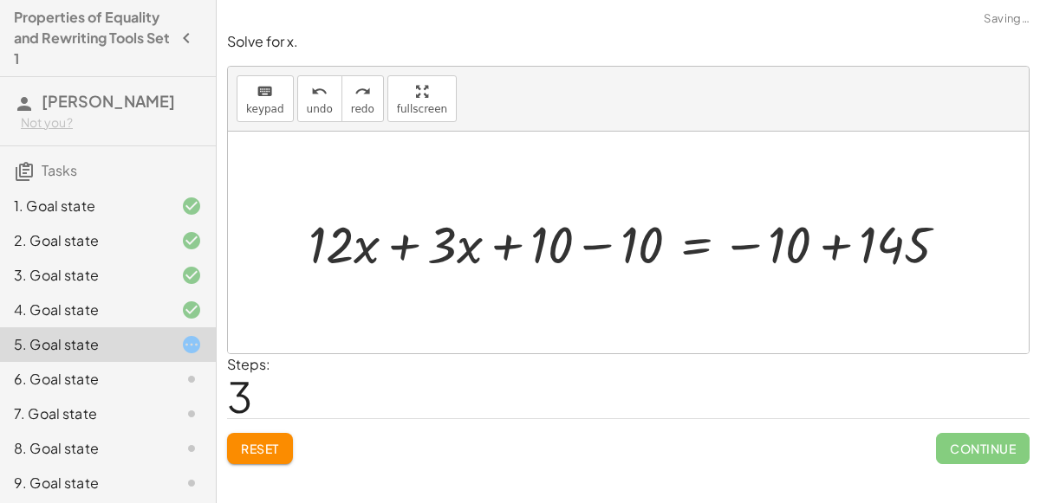
click at [270, 457] on button "Reset" at bounding box center [260, 448] width 66 height 31
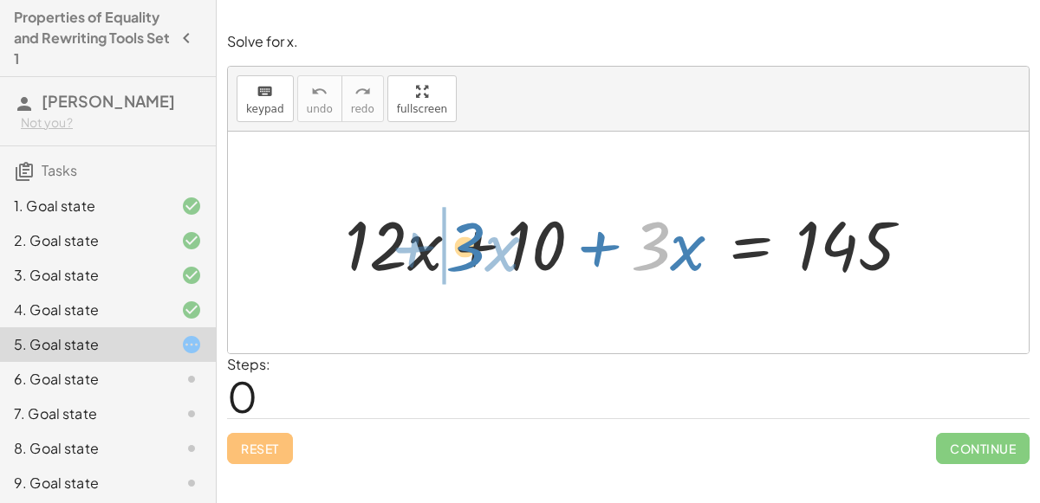
drag, startPoint x: 656, startPoint y: 259, endPoint x: 469, endPoint y: 261, distance: 187.1
click at [469, 261] on div at bounding box center [635, 242] width 598 height 89
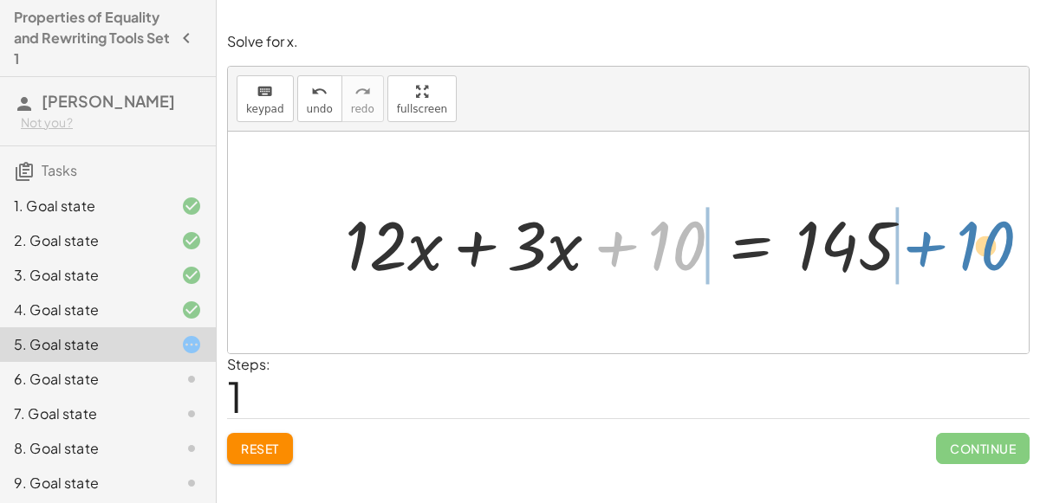
drag, startPoint x: 621, startPoint y: 245, endPoint x: 927, endPoint y: 245, distance: 305.8
click at [927, 245] on div at bounding box center [635, 242] width 598 height 89
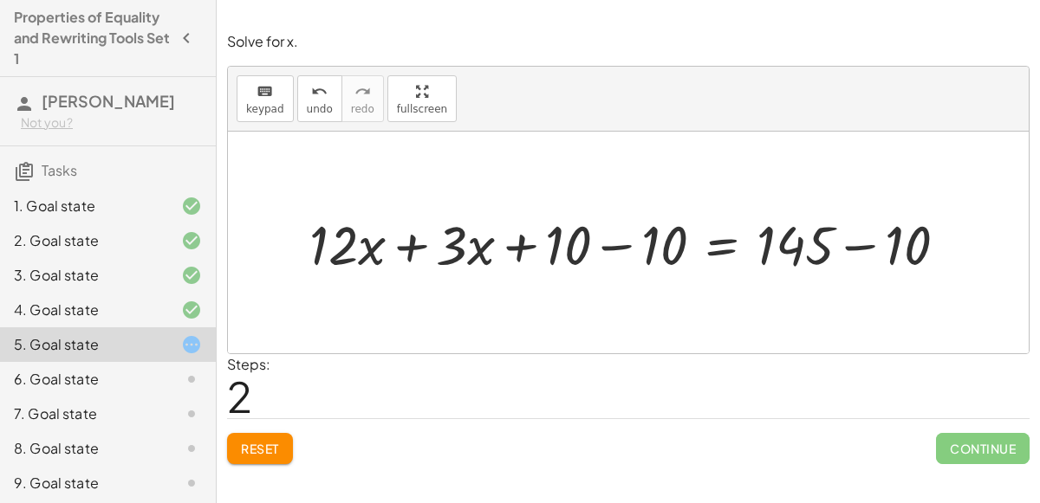
click at [879, 243] on div at bounding box center [635, 242] width 669 height 71
click at [632, 229] on div at bounding box center [587, 242] width 573 height 71
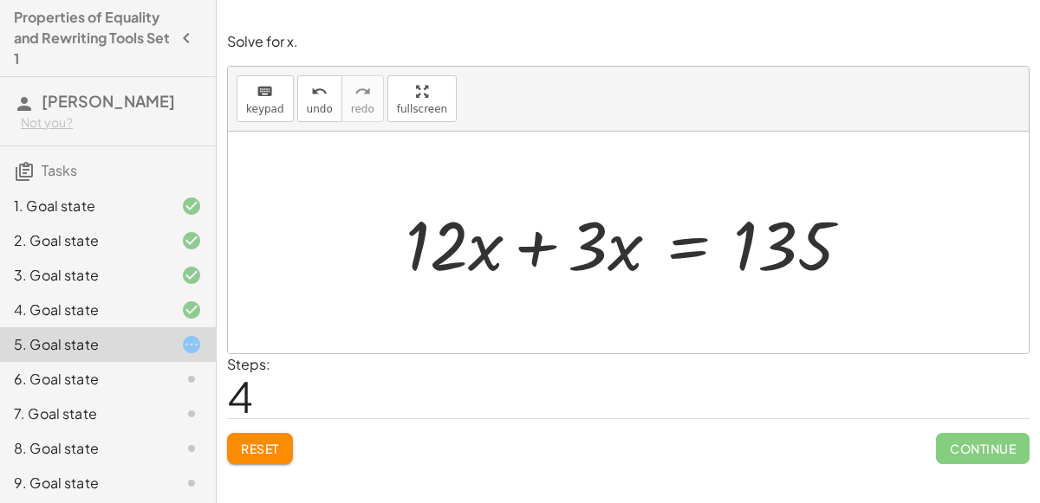
click at [534, 242] on div at bounding box center [635, 242] width 476 height 89
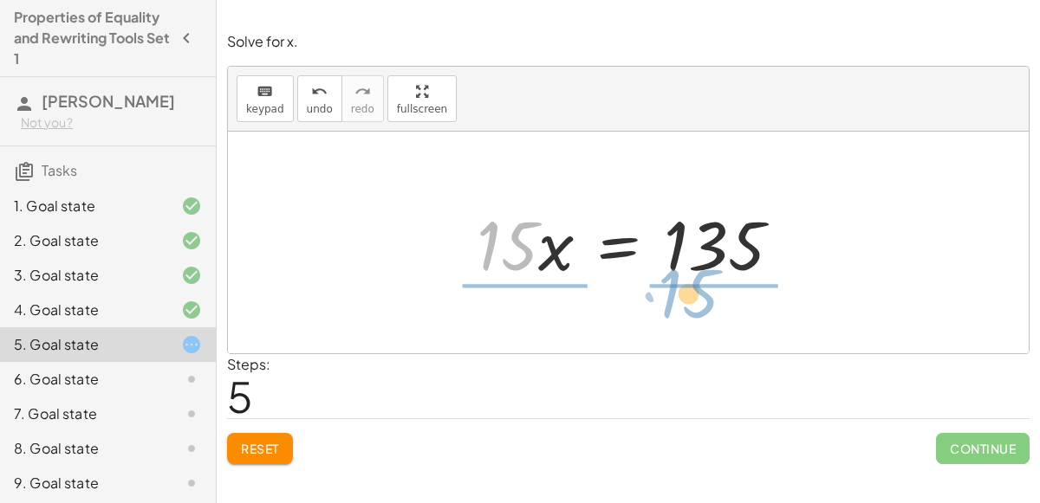
drag, startPoint x: 536, startPoint y: 243, endPoint x: 718, endPoint y: 294, distance: 188.7
click at [718, 294] on div "+ · 12 · x + 10 + · 3 · x = 145 + · 12 · x + · 3 · x + 10 = 145 + · 12 · x + · …" at bounding box center [628, 243] width 800 height 222
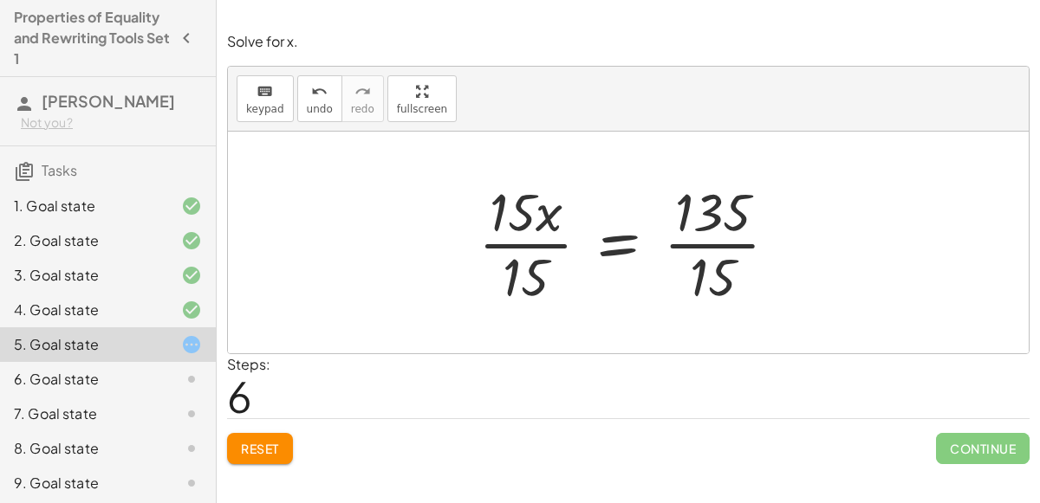
click at [536, 237] on div at bounding box center [635, 242] width 331 height 133
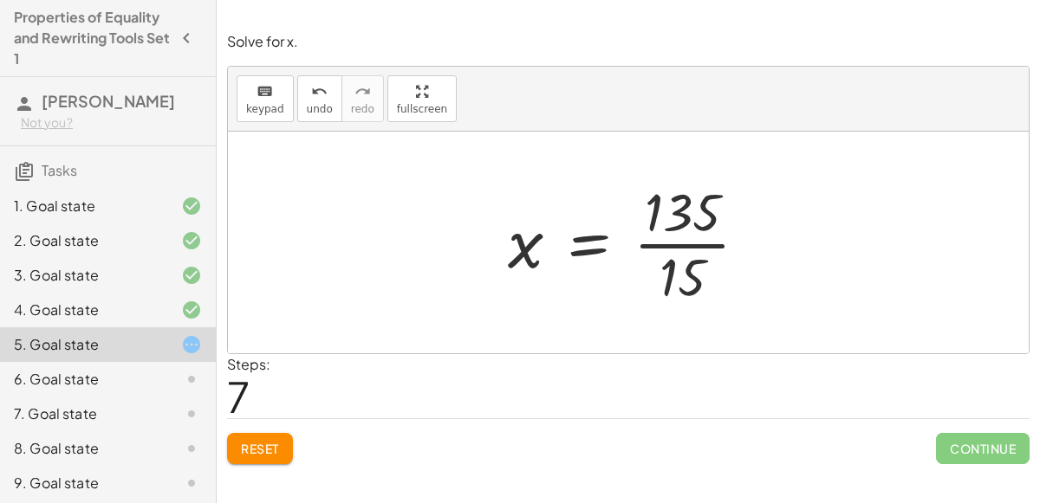
click at [677, 235] on div at bounding box center [634, 242] width 271 height 133
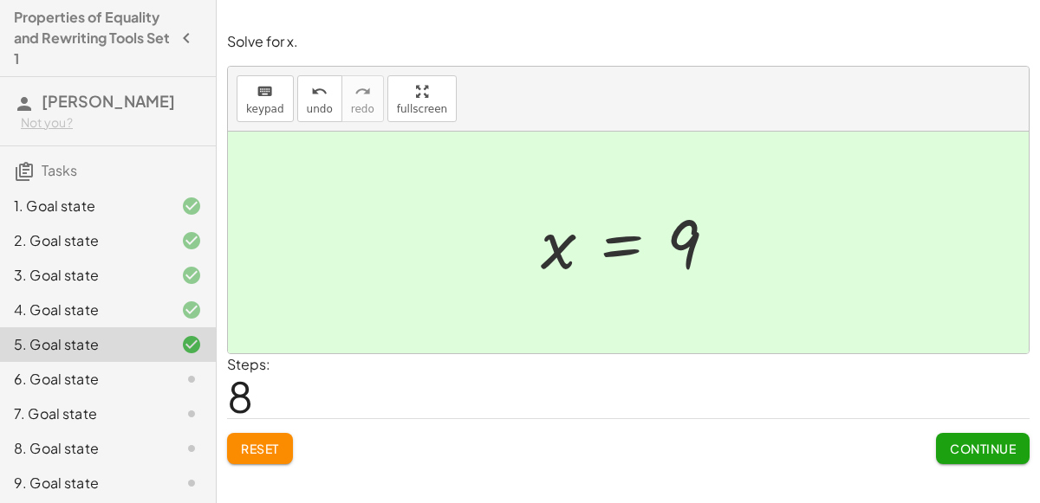
click at [973, 437] on button "Continue" at bounding box center [983, 448] width 94 height 31
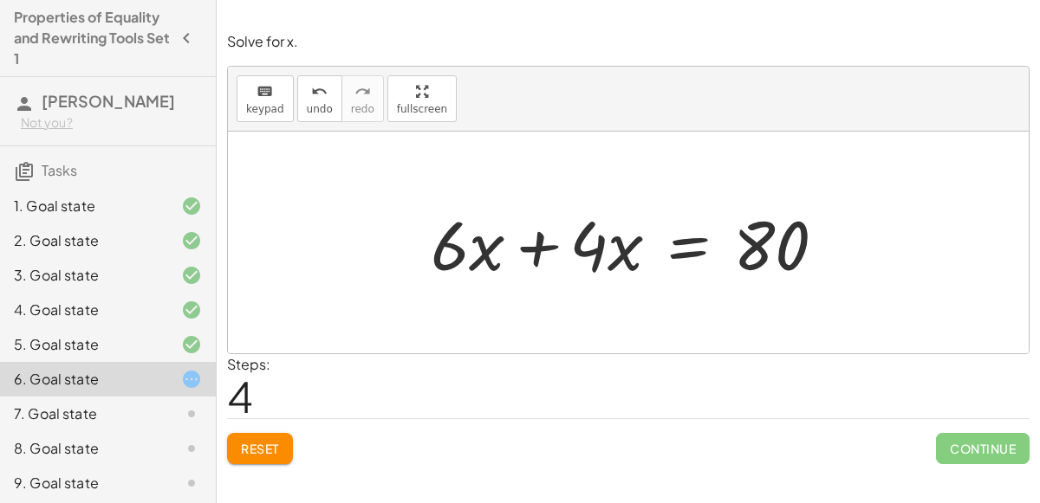
click at [546, 253] on div at bounding box center [635, 242] width 426 height 89
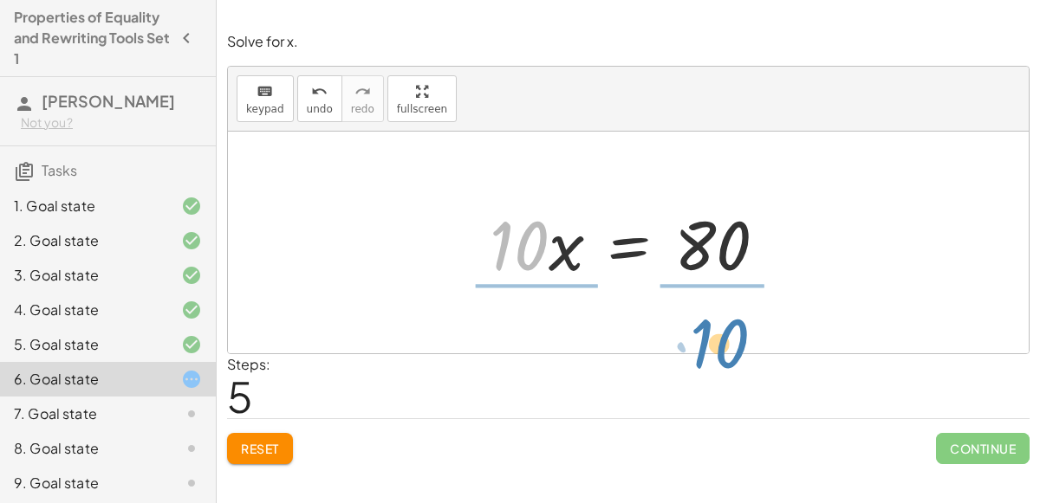
drag, startPoint x: 546, startPoint y: 253, endPoint x: 745, endPoint y: 353, distance: 222.8
click at [745, 353] on div "Solve for x. keyboard keypad undo undo redo redo fullscreen + · 6 · x − 10 + · …" at bounding box center [628, 248] width 823 height 453
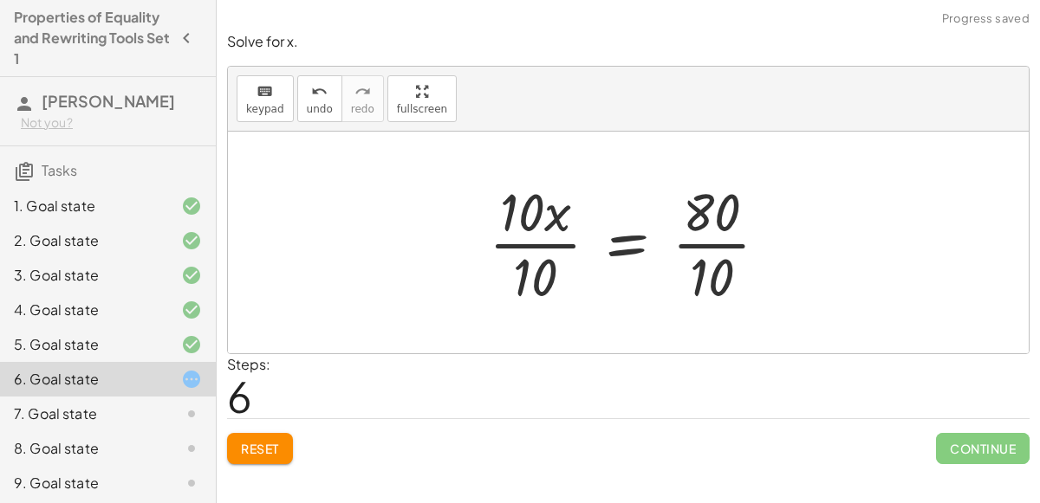
click at [571, 243] on div at bounding box center [635, 242] width 311 height 133
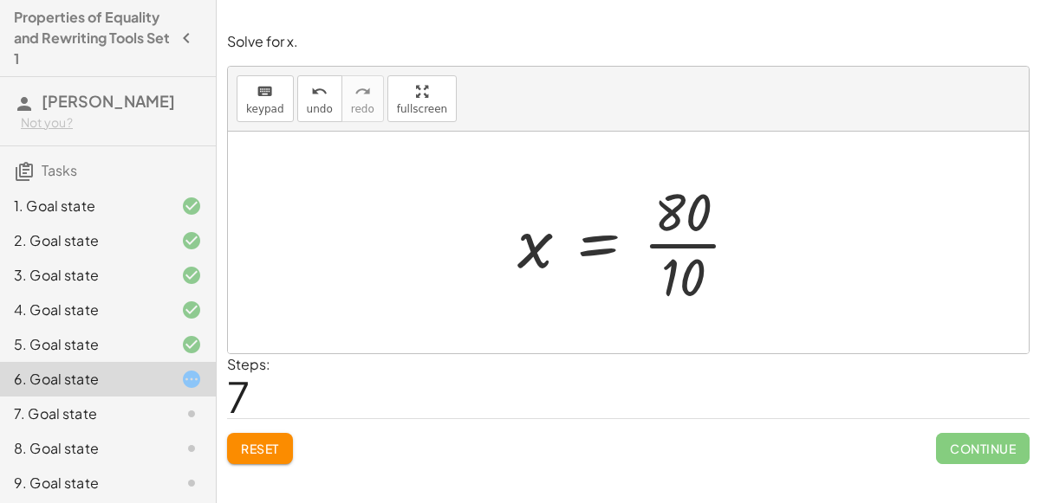
click at [662, 226] on div at bounding box center [635, 242] width 253 height 133
click at [716, 258] on div at bounding box center [635, 242] width 253 height 133
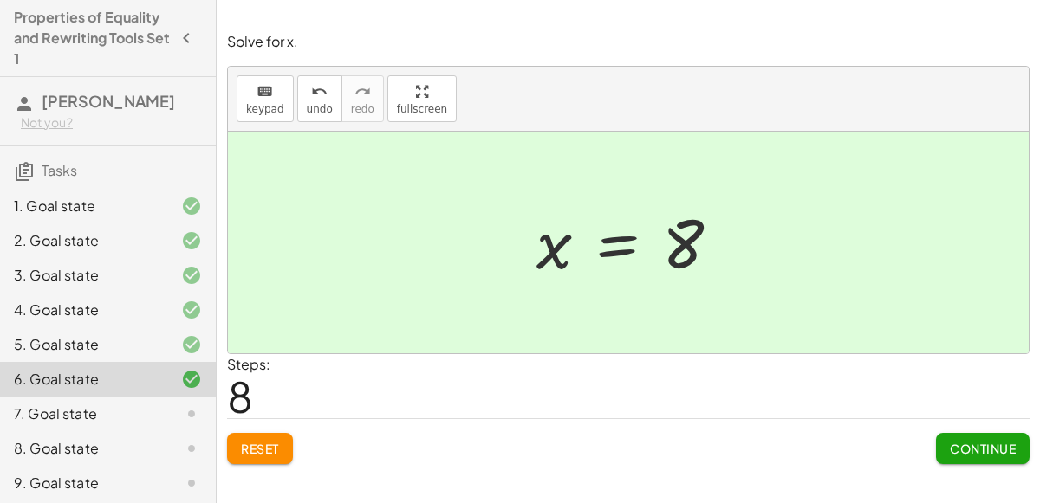
click at [1008, 441] on span "Continue" at bounding box center [982, 449] width 66 height 16
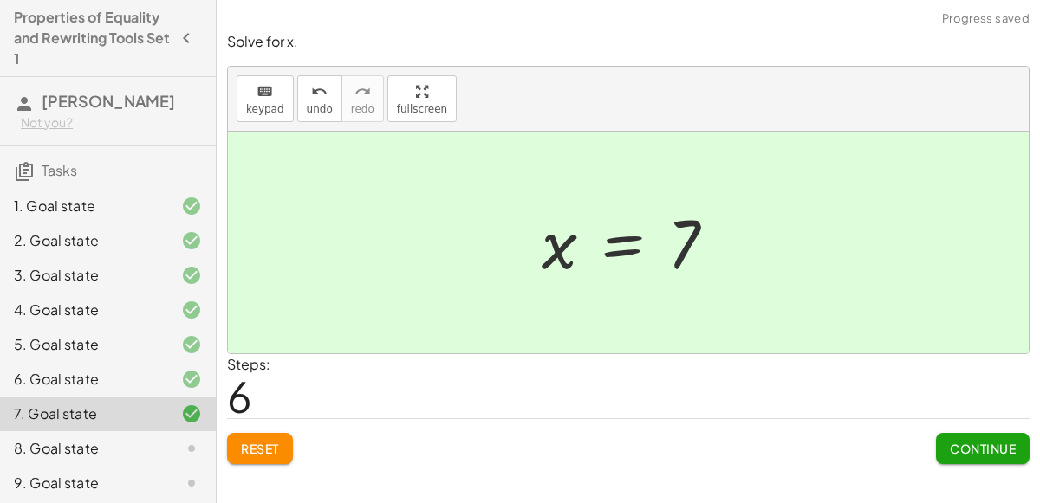
click at [972, 458] on button "Continue" at bounding box center [983, 448] width 94 height 31
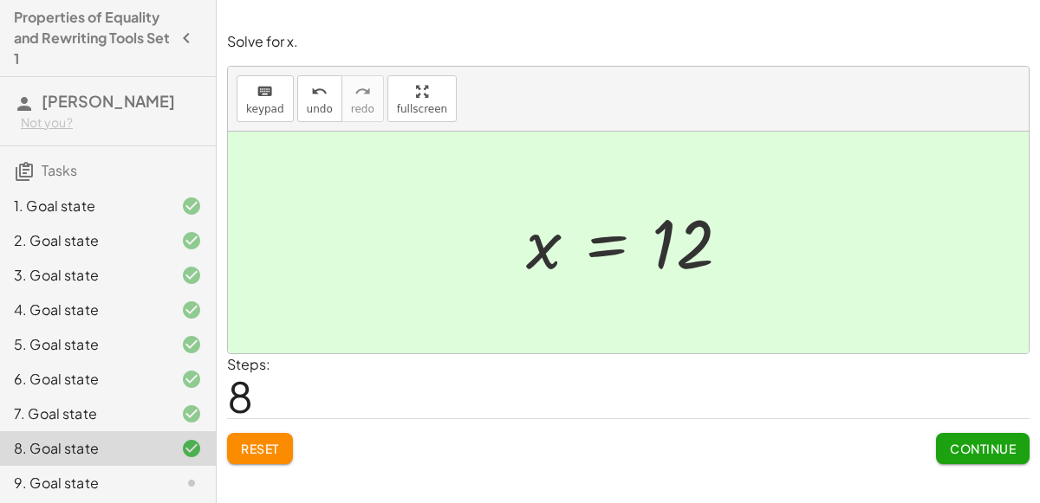
click at [983, 453] on span "Continue" at bounding box center [982, 449] width 66 height 16
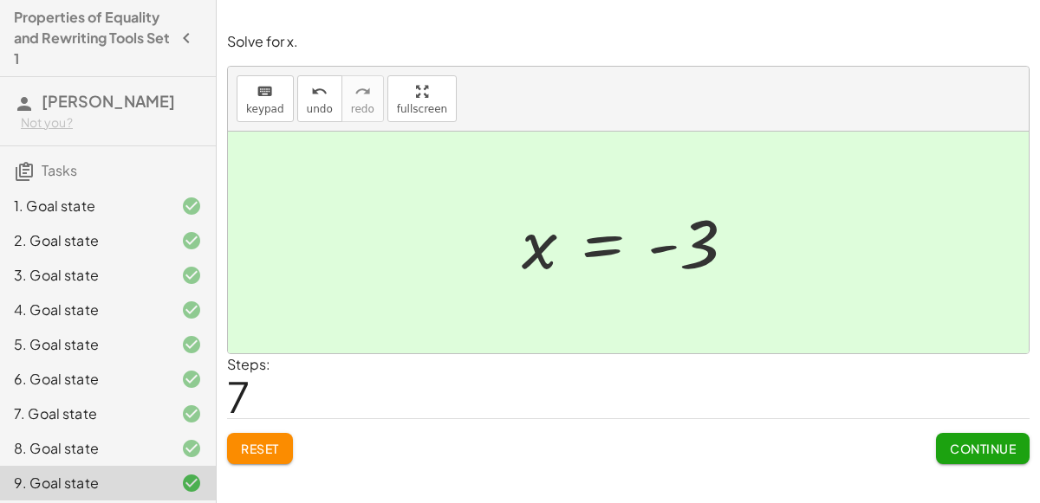
click at [986, 456] on button "Continue" at bounding box center [983, 448] width 94 height 31
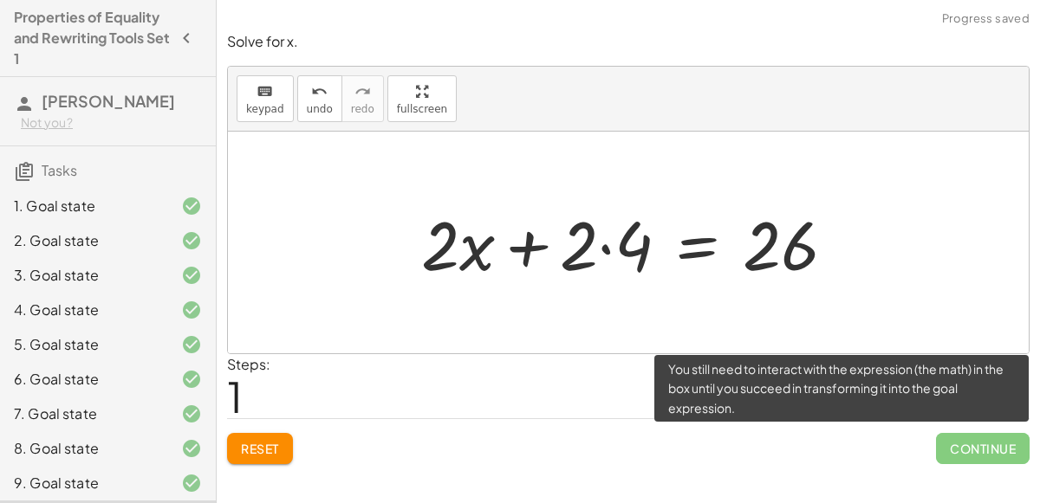
click at [272, 447] on span "Reset" at bounding box center [260, 449] width 38 height 16
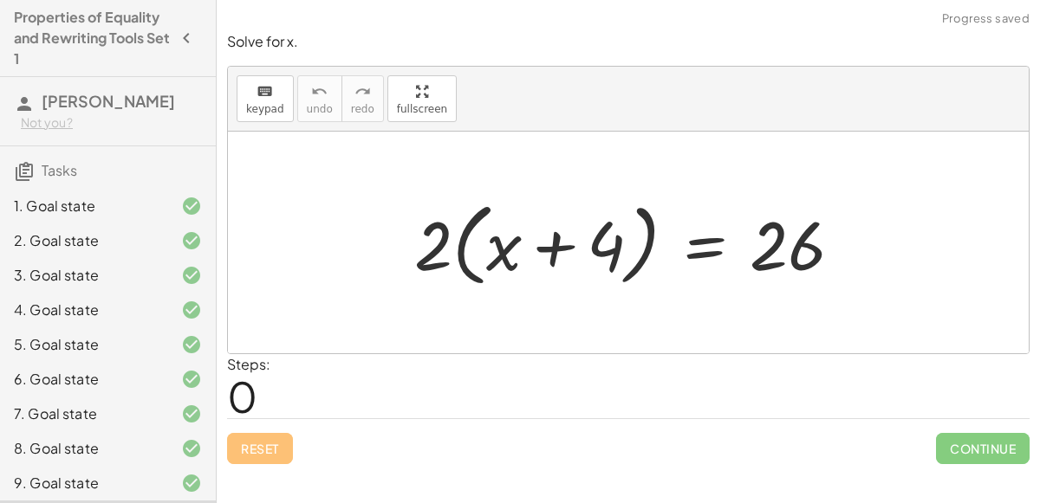
click at [466, 243] on div at bounding box center [634, 243] width 459 height 100
click at [460, 239] on div at bounding box center [634, 243] width 459 height 100
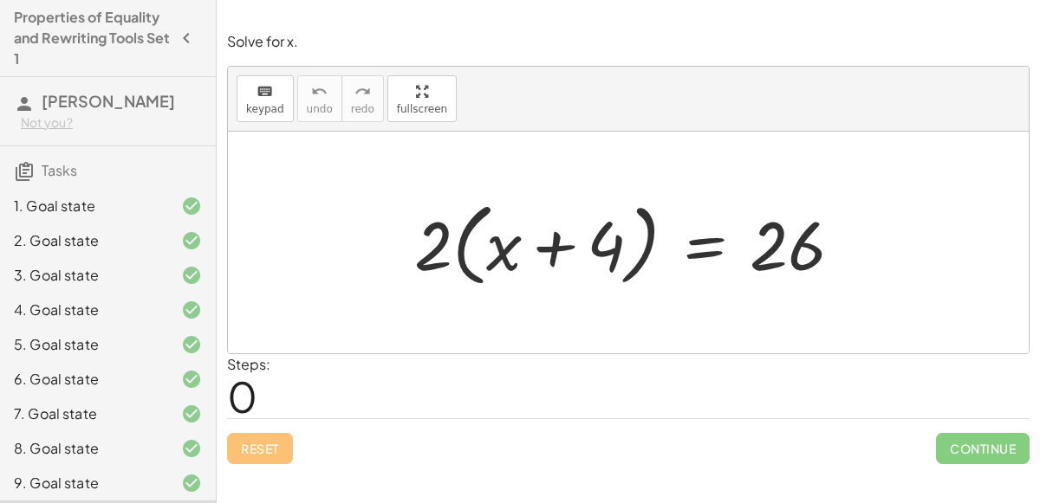
click at [460, 239] on div at bounding box center [634, 243] width 459 height 100
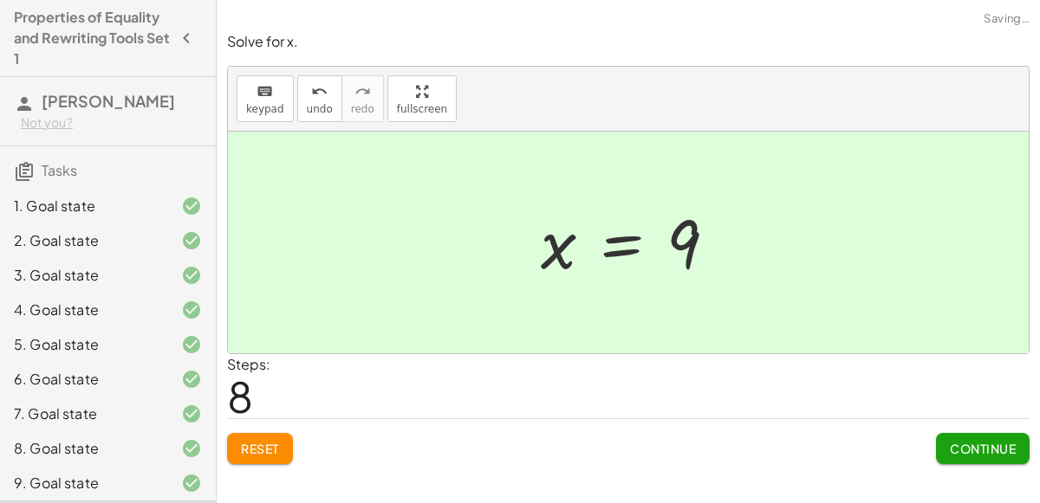
click at [960, 444] on span "Continue" at bounding box center [982, 449] width 66 height 16
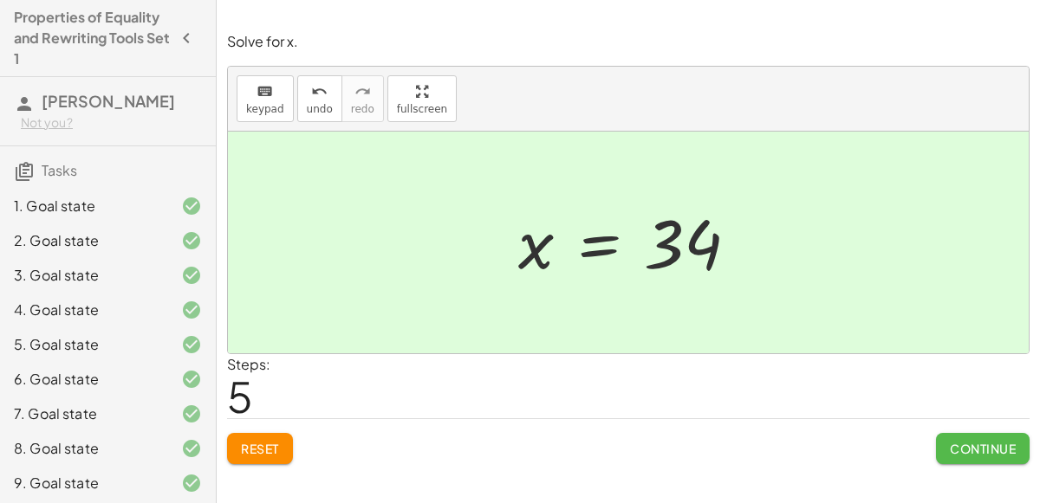
click at [985, 441] on span "Continue" at bounding box center [982, 449] width 66 height 16
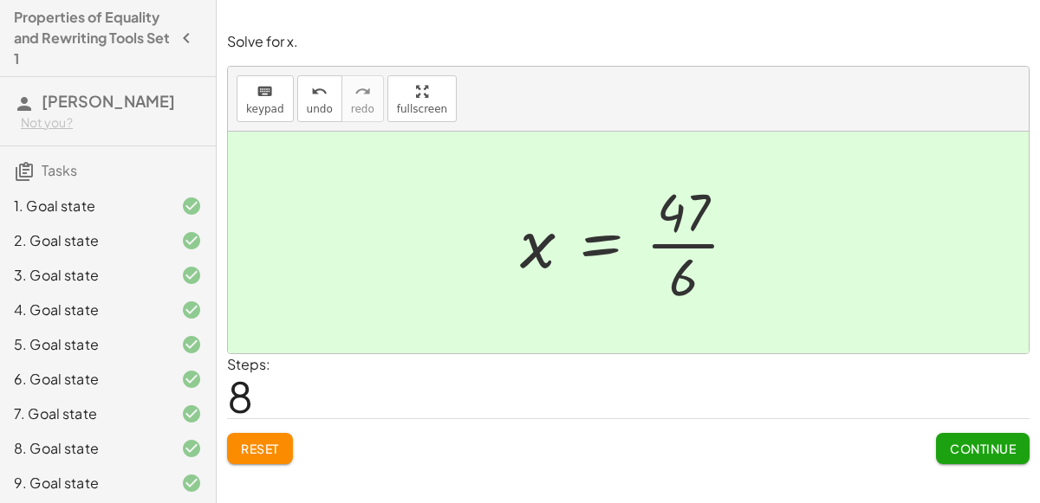
click at [963, 450] on span "Continue" at bounding box center [982, 449] width 66 height 16
